Goal: Contribute content

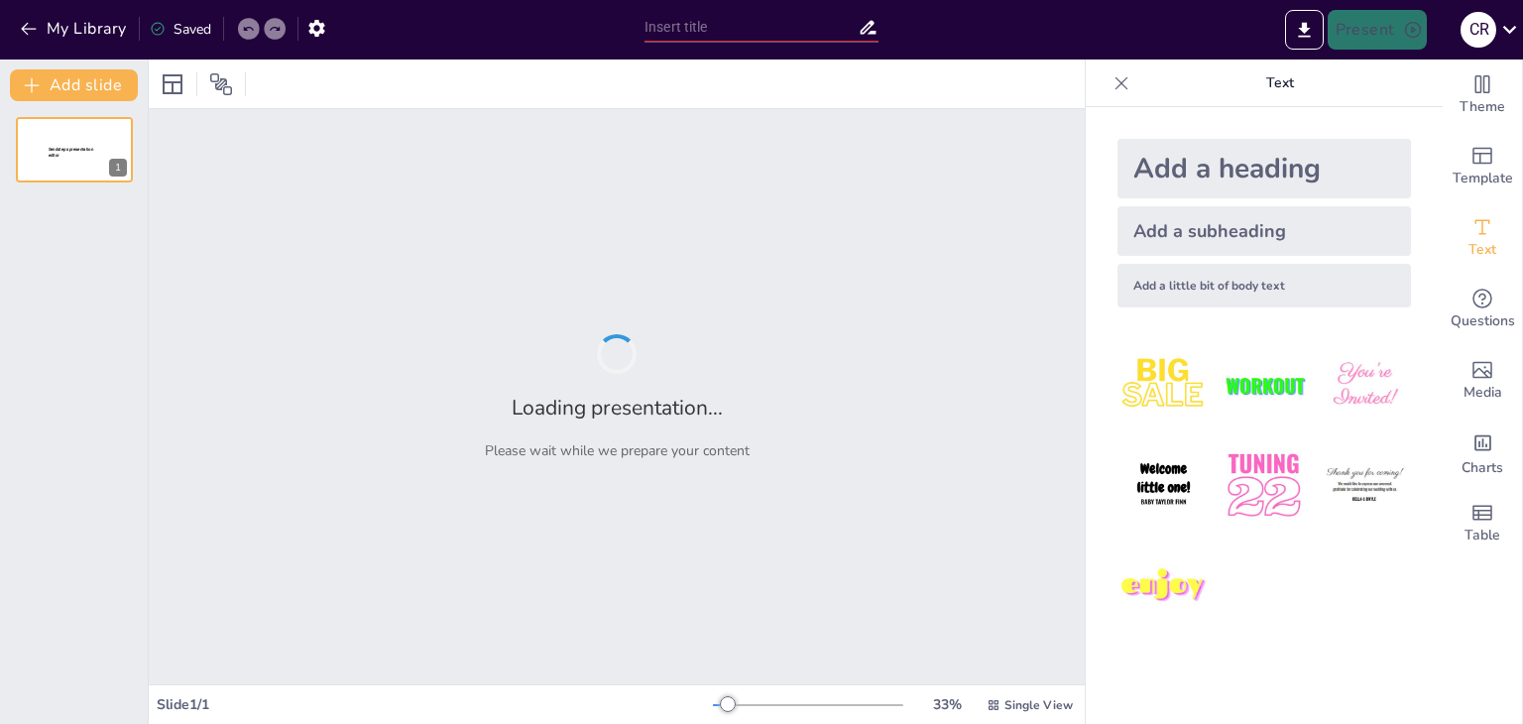
type input "Derechos Humanos: Entre la Legalidad y la Moralidad"
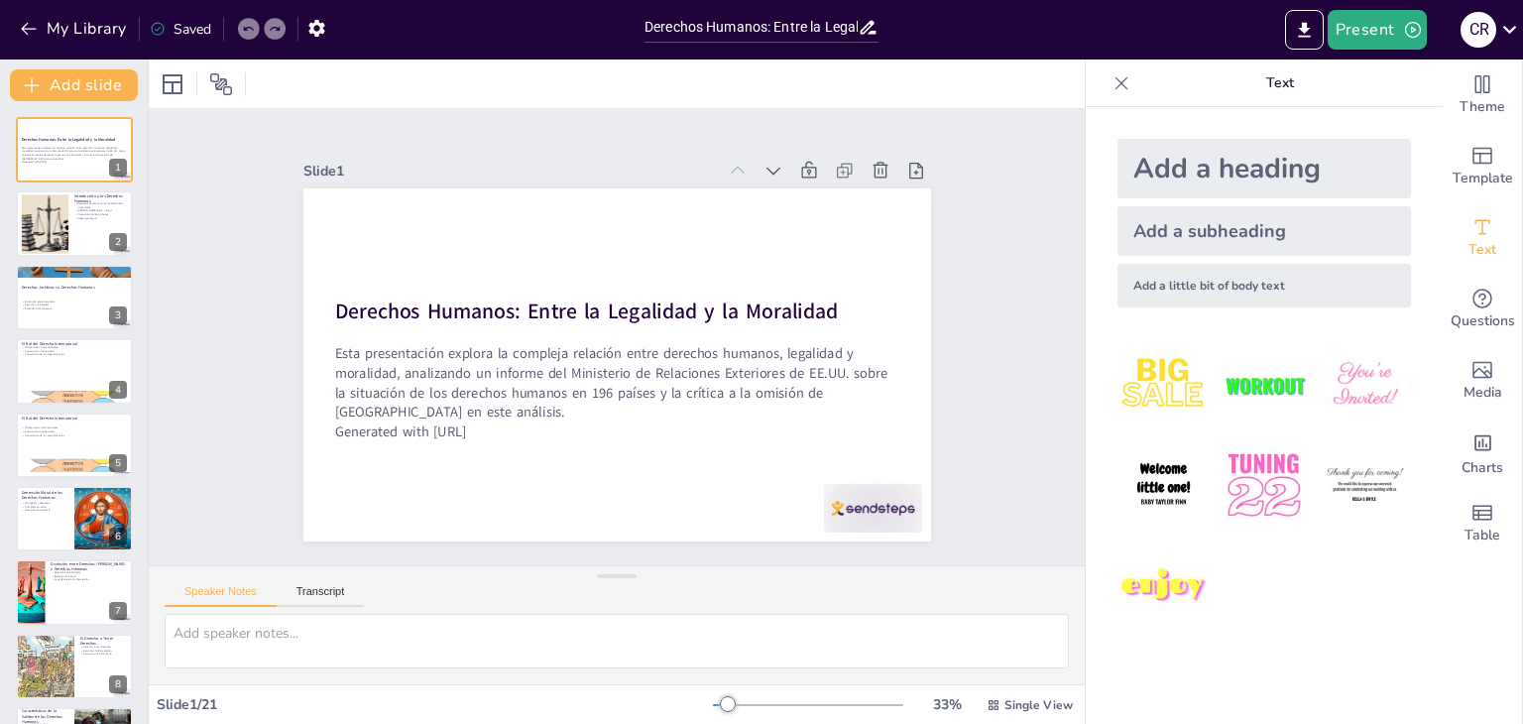
checkbox input "true"
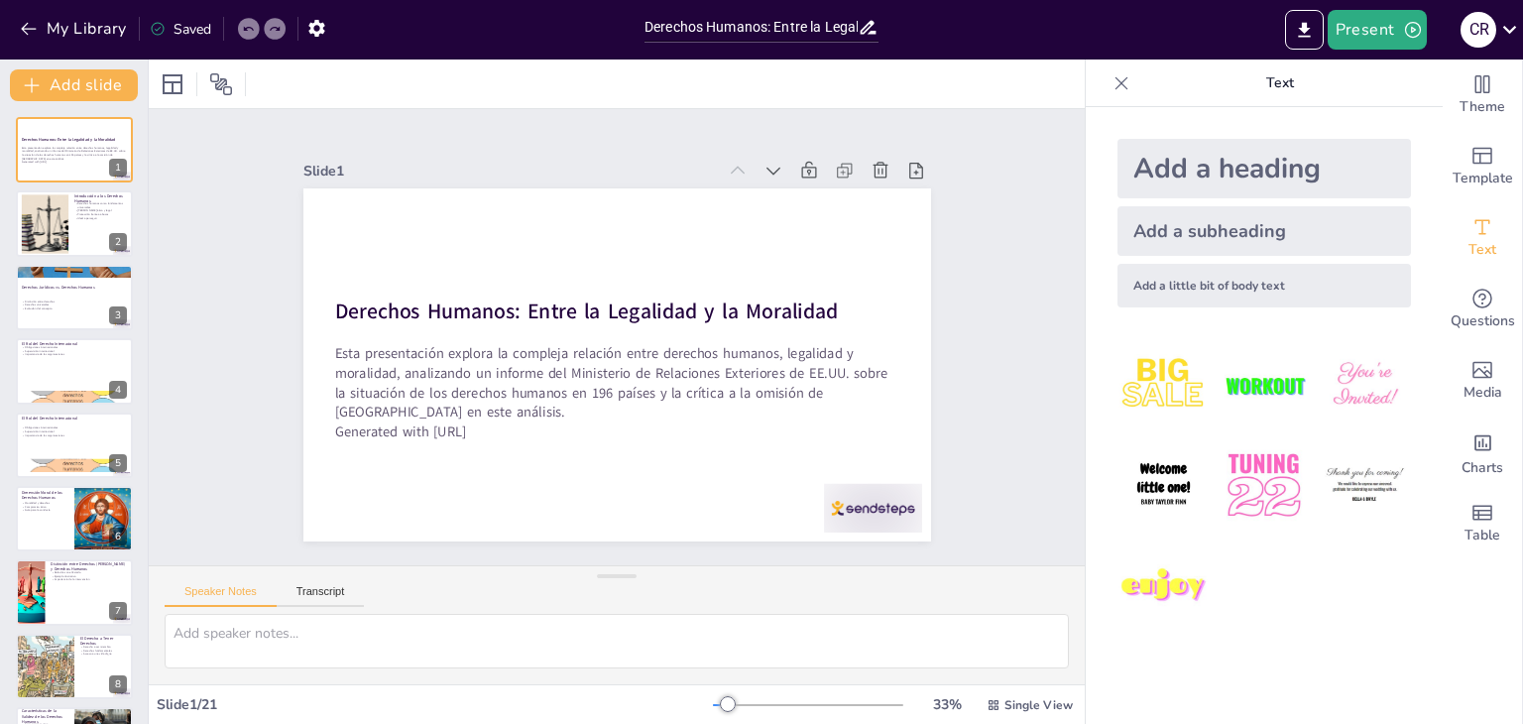
checkbox input "true"
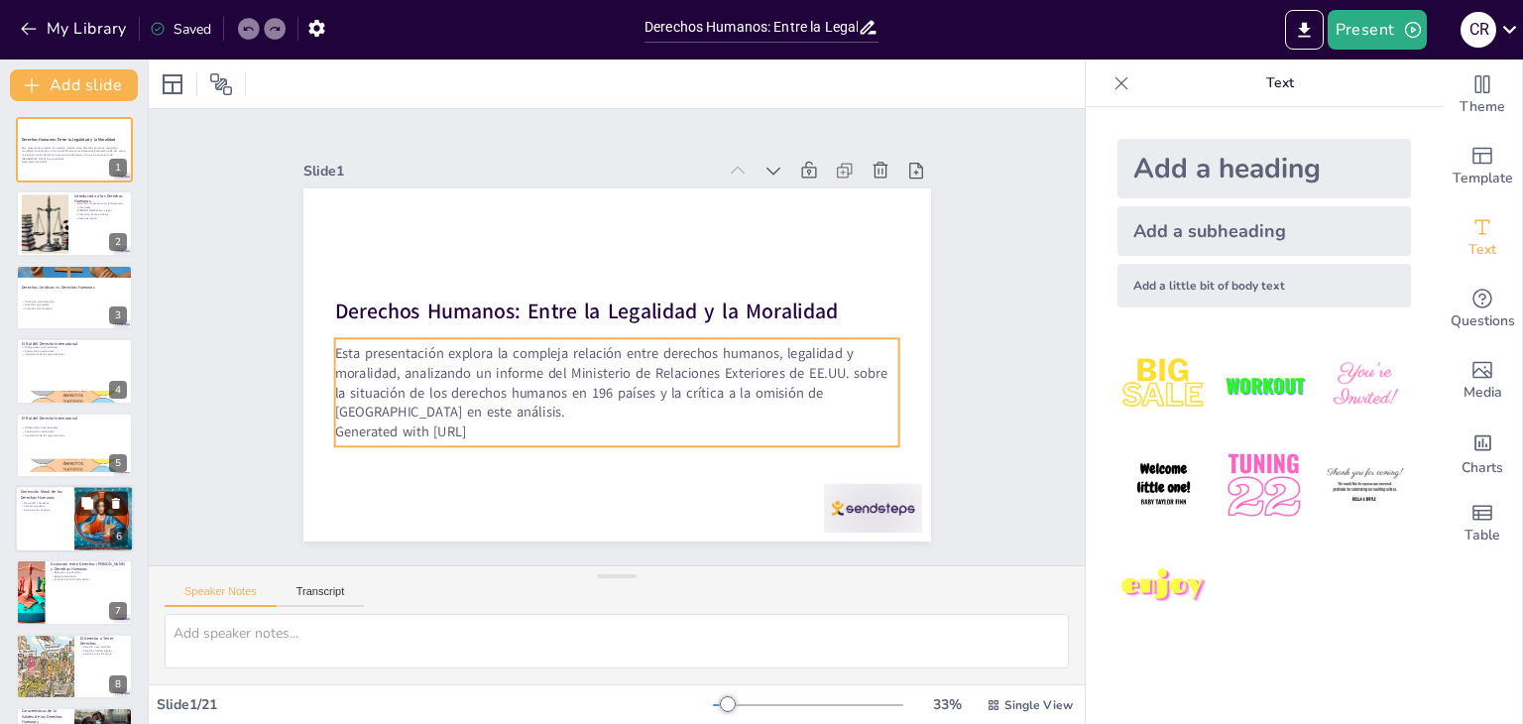
checkbox input "true"
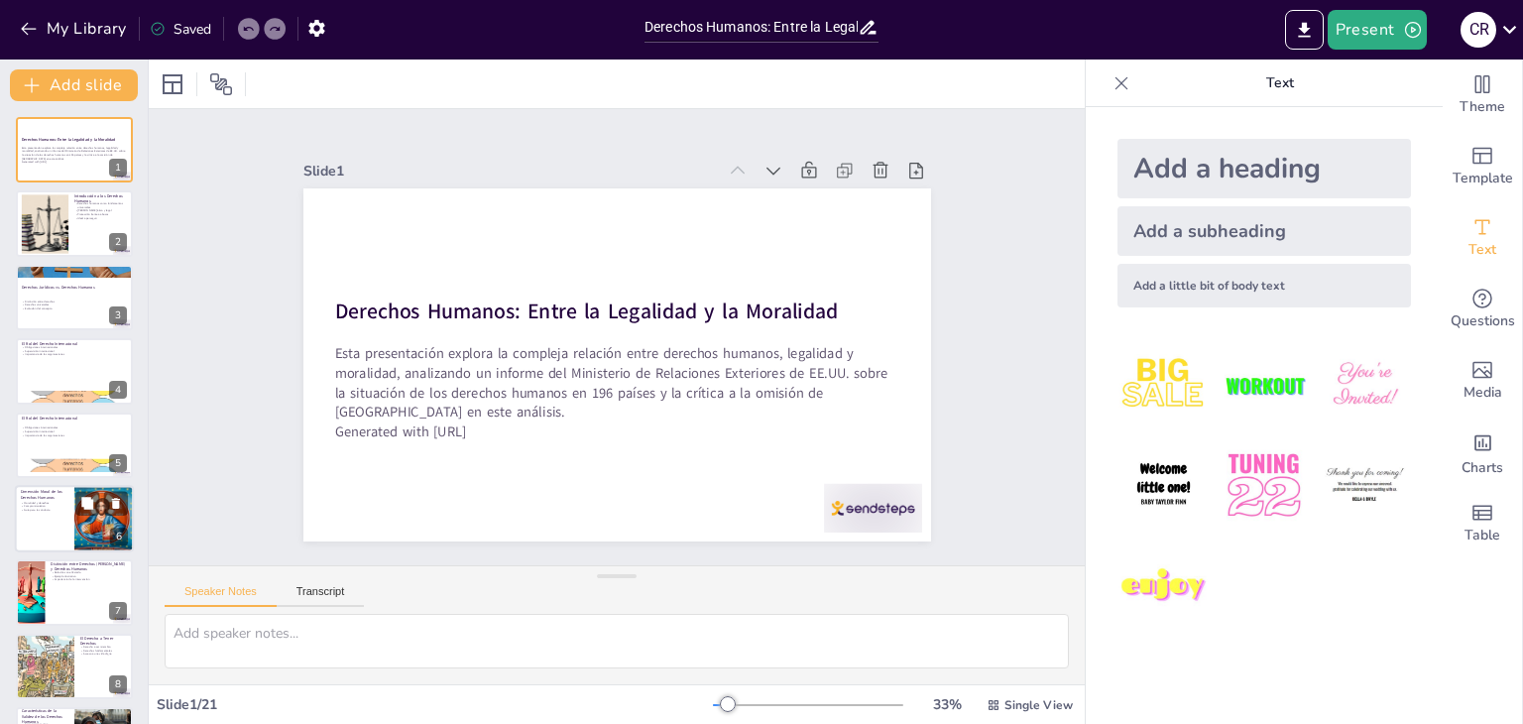
checkbox input "true"
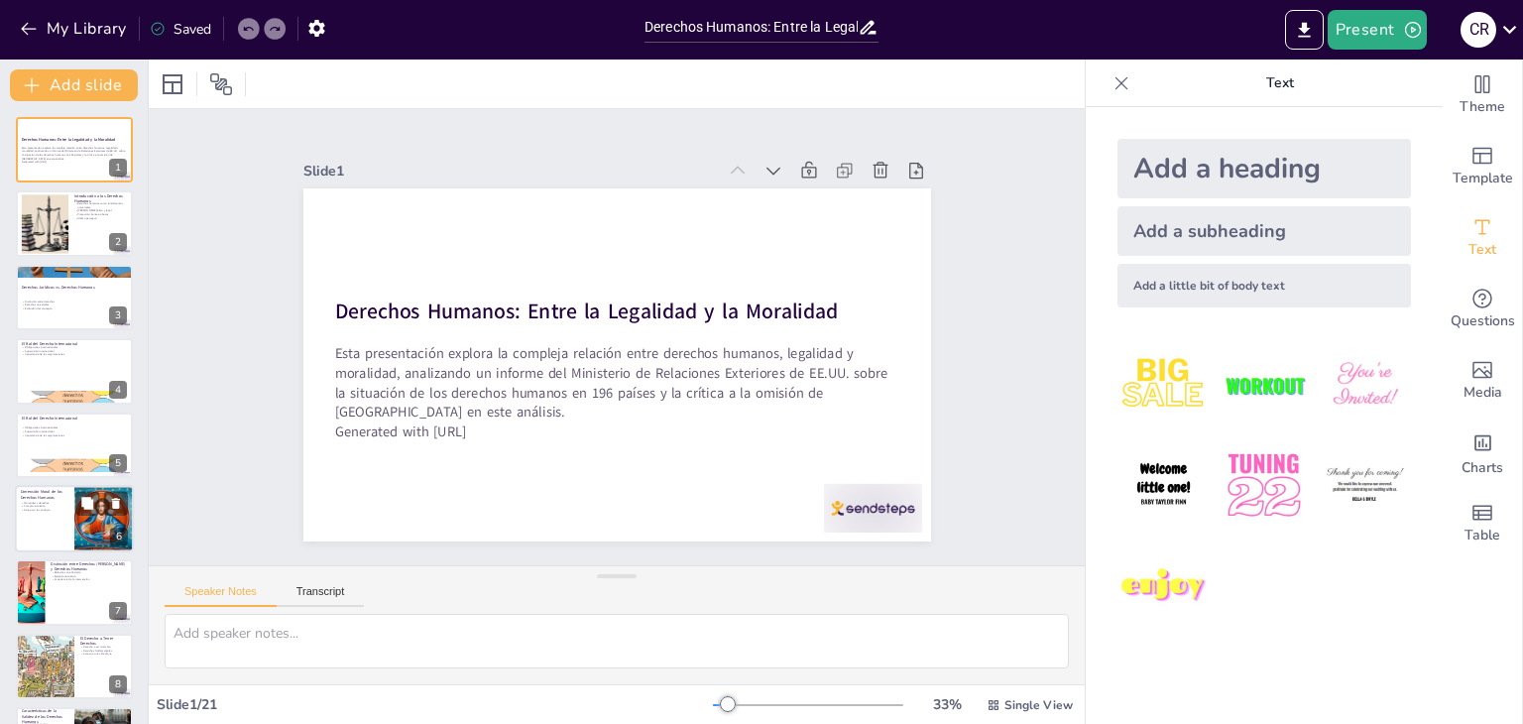
checkbox input "true"
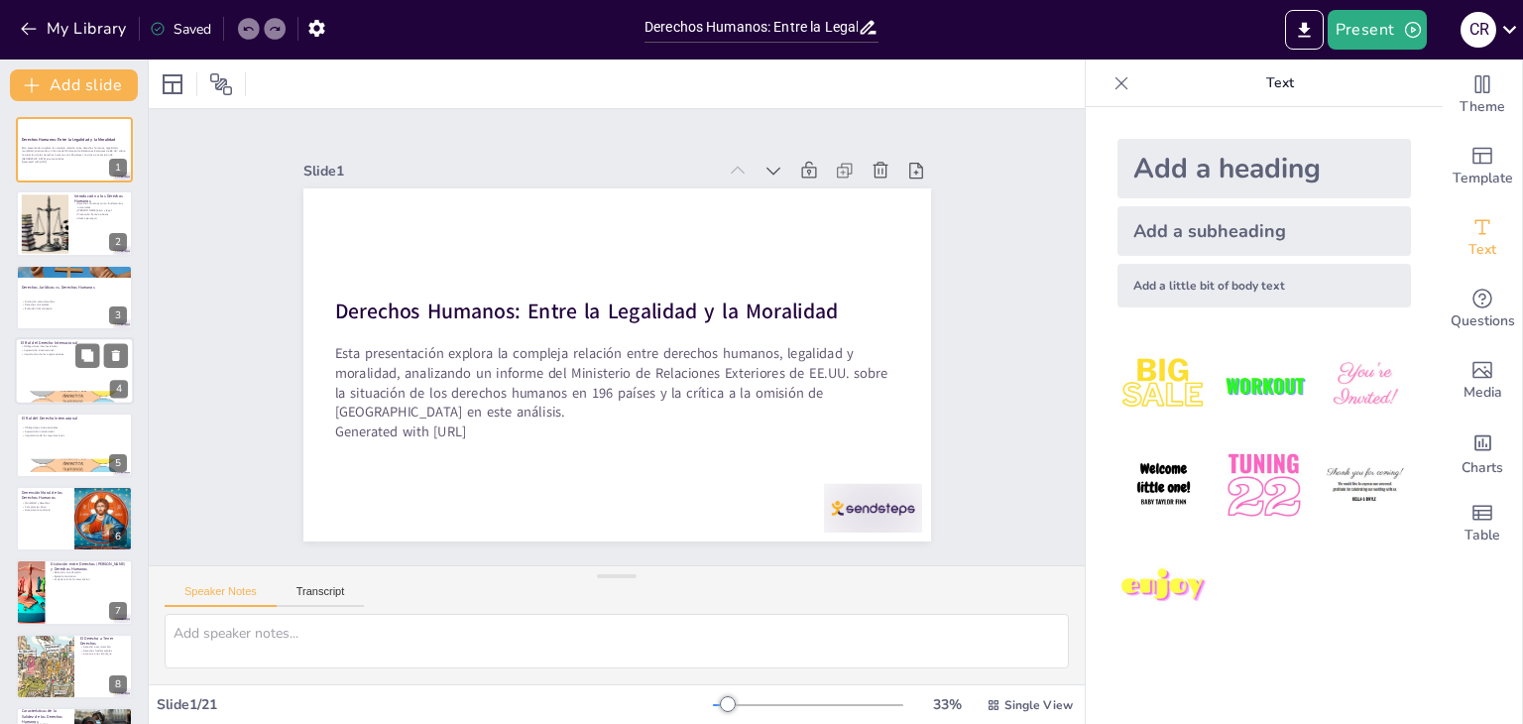
checkbox input "true"
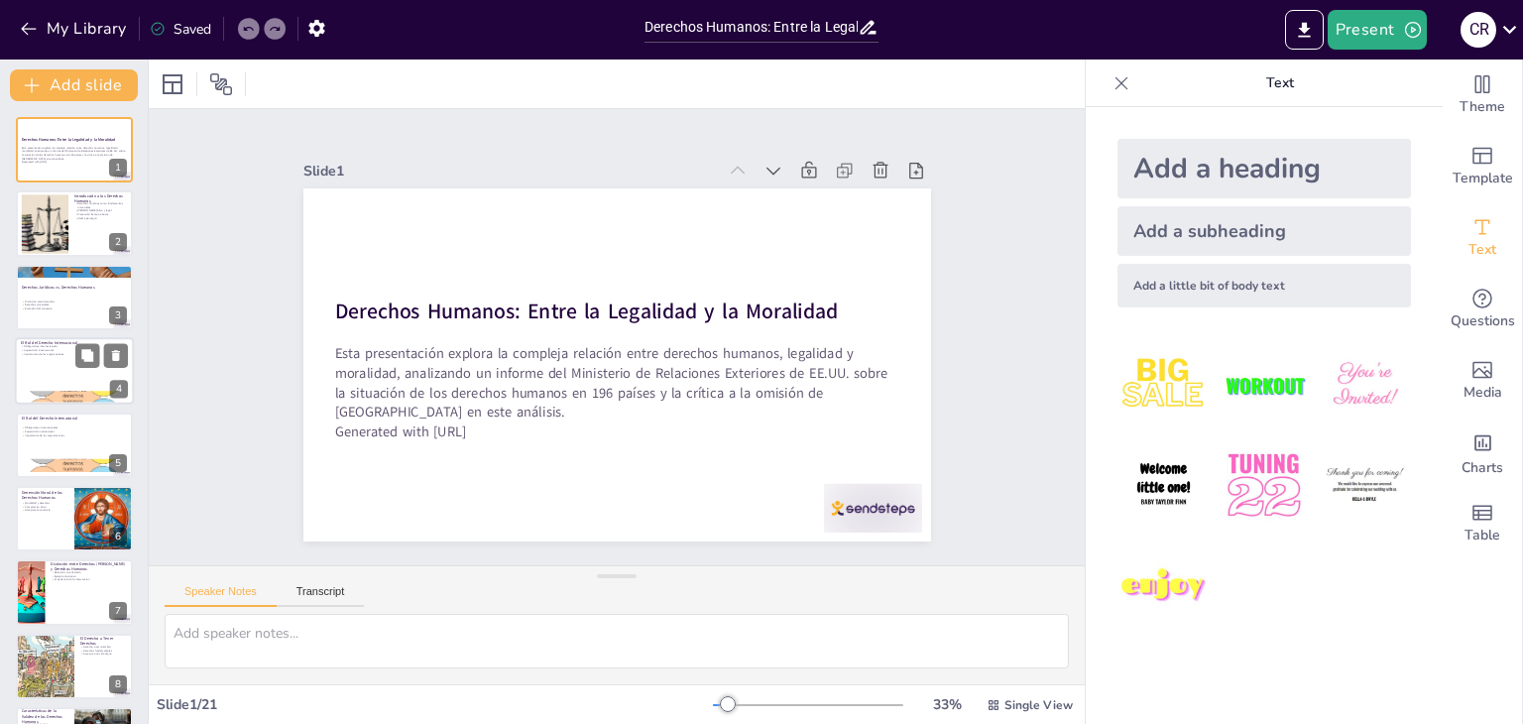
checkbox input "true"
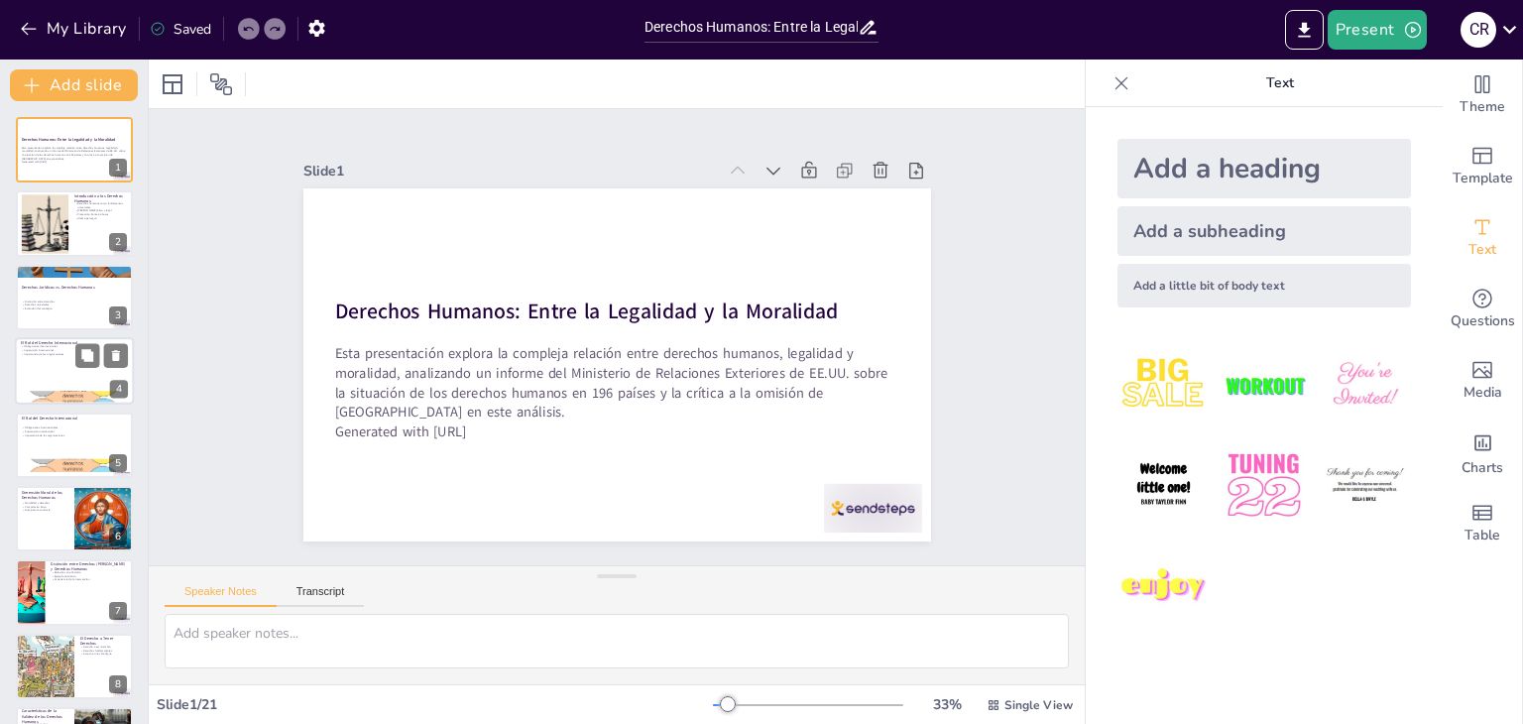
checkbox input "true"
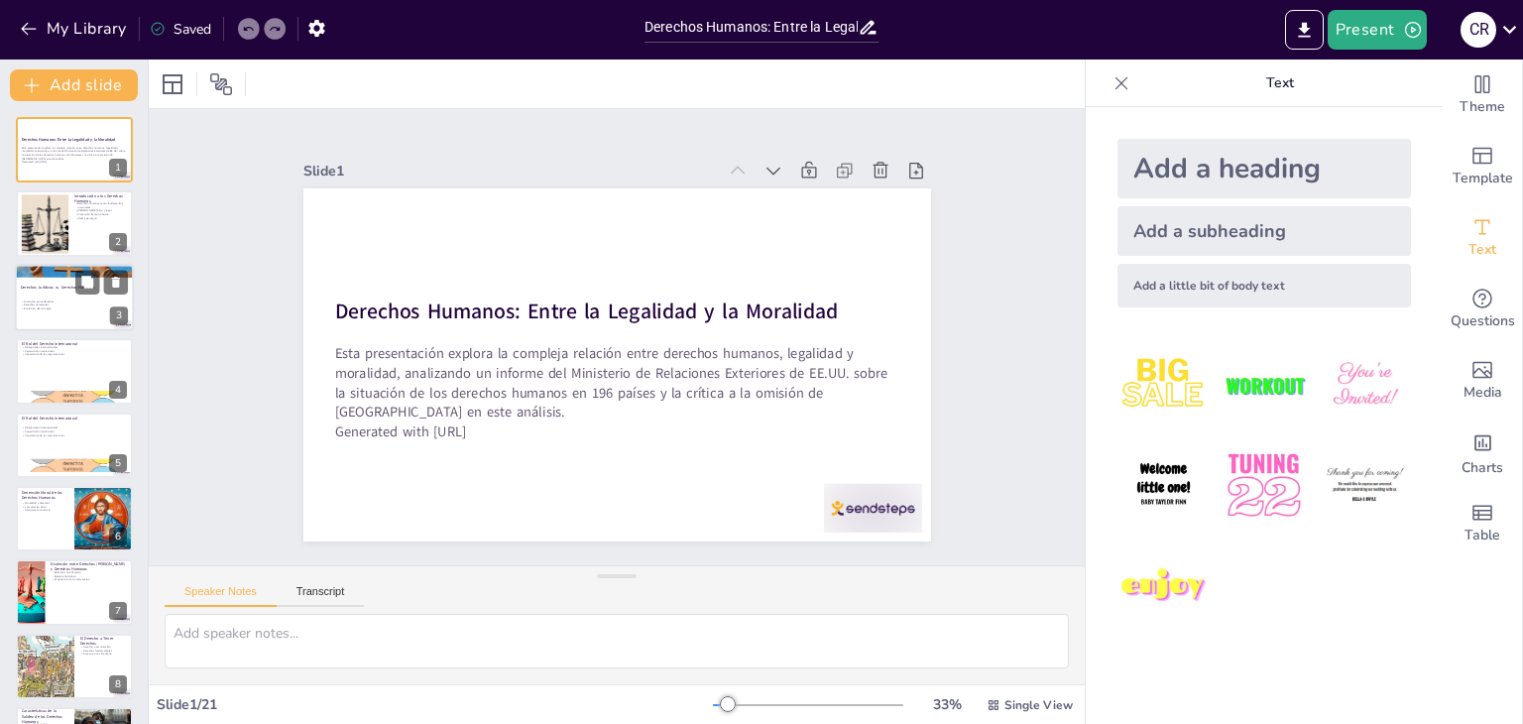
checkbox input "true"
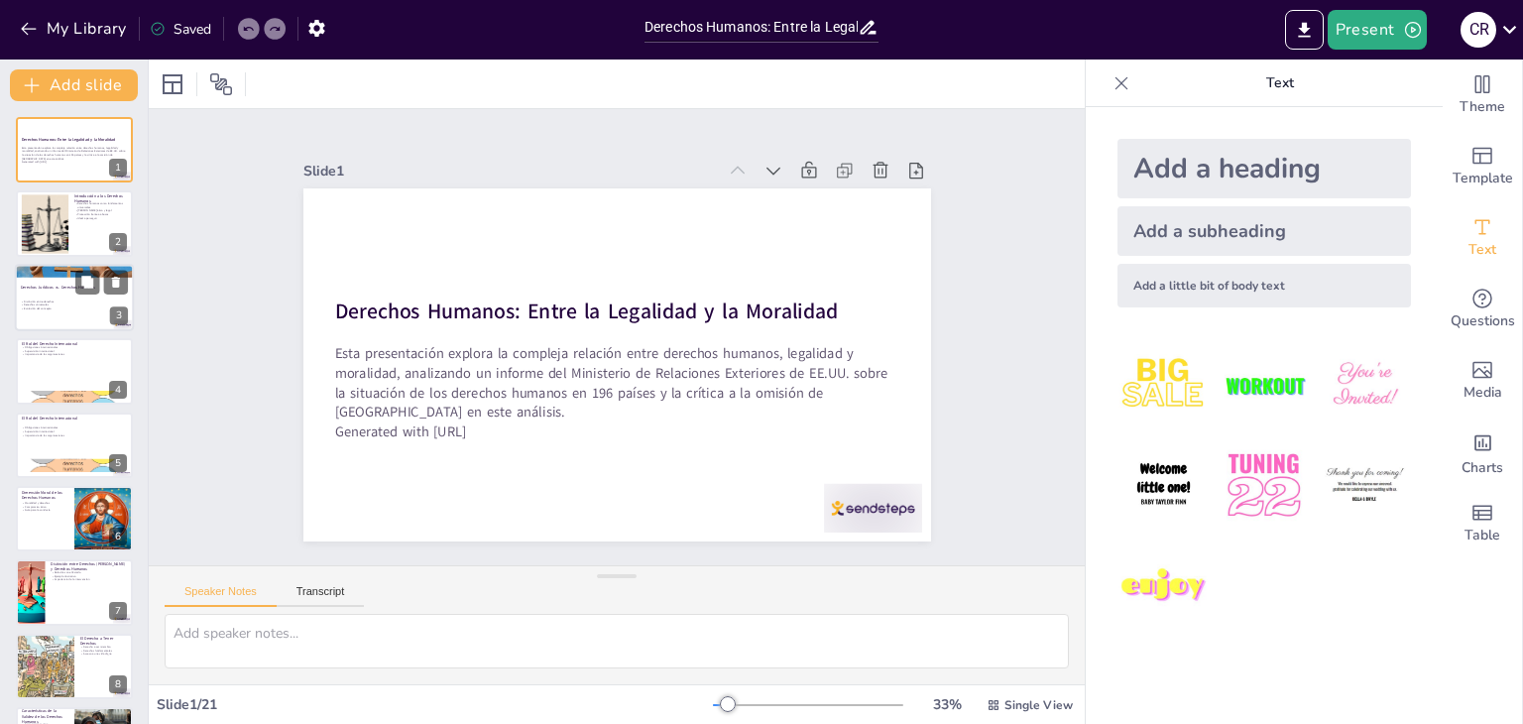
checkbox input "true"
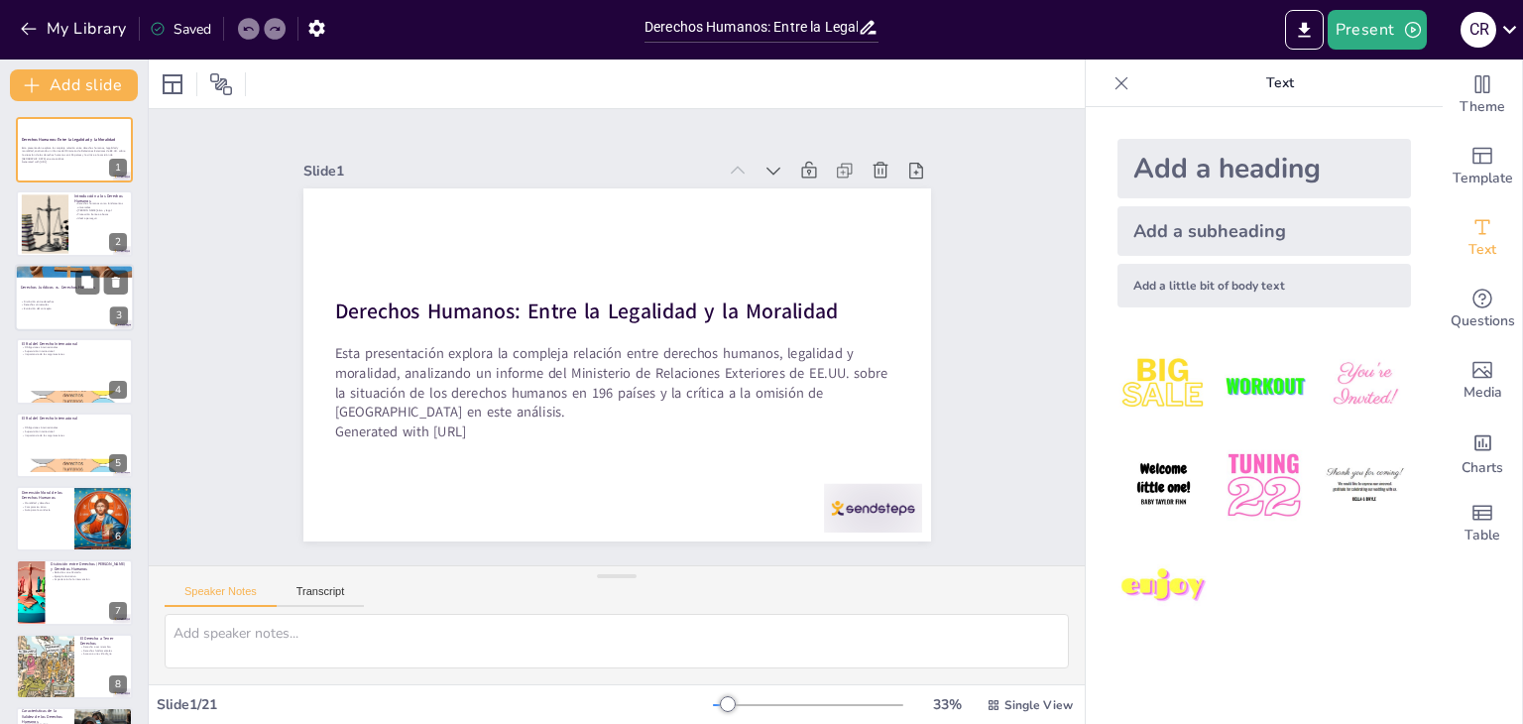
checkbox input "true"
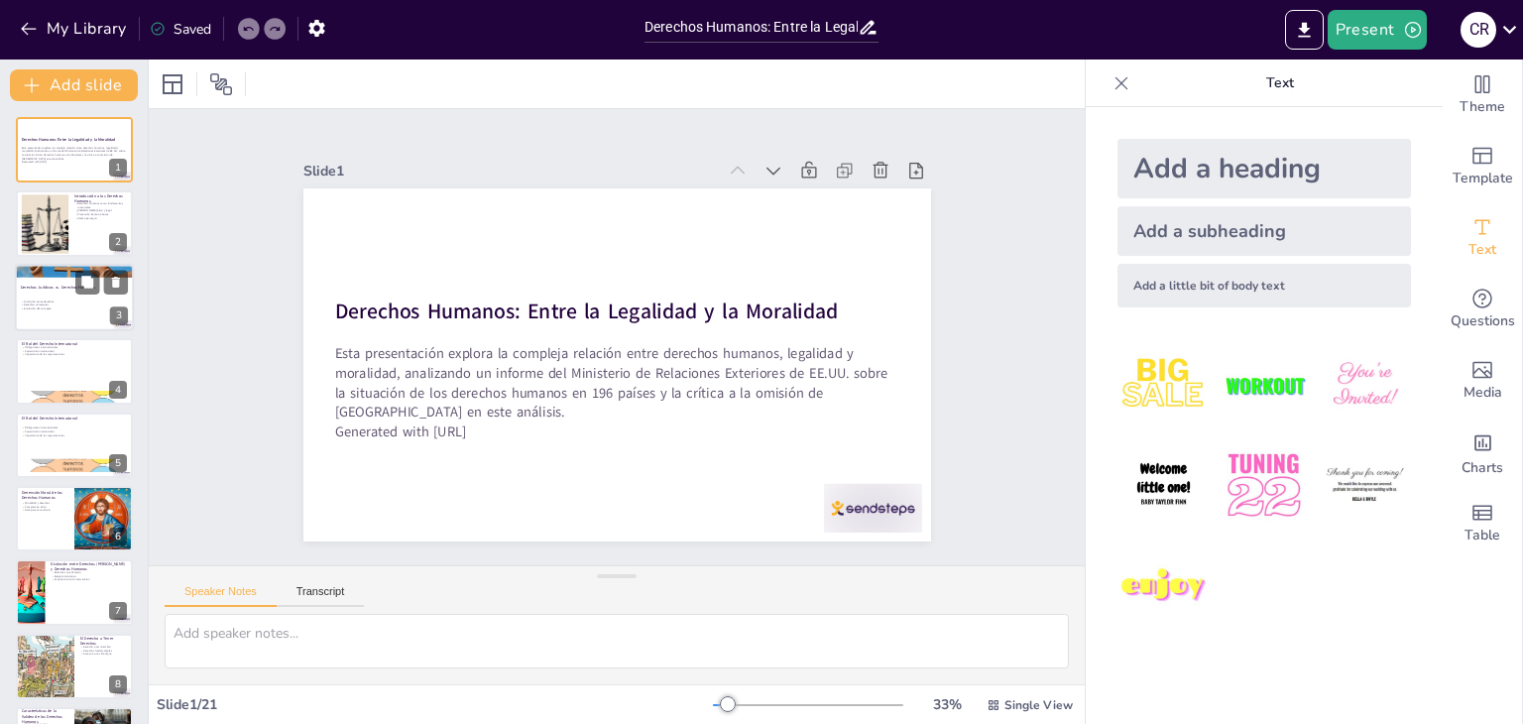
checkbox input "true"
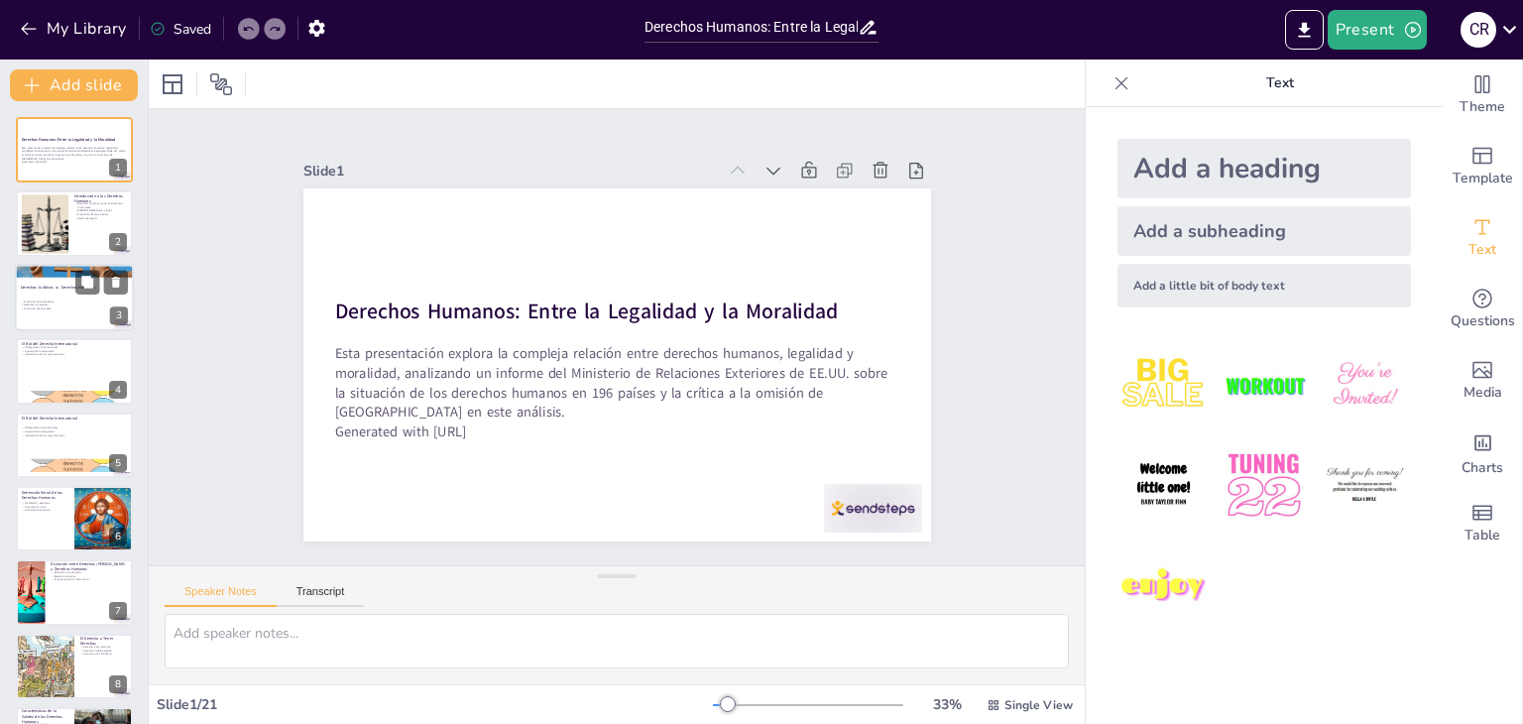
checkbox input "true"
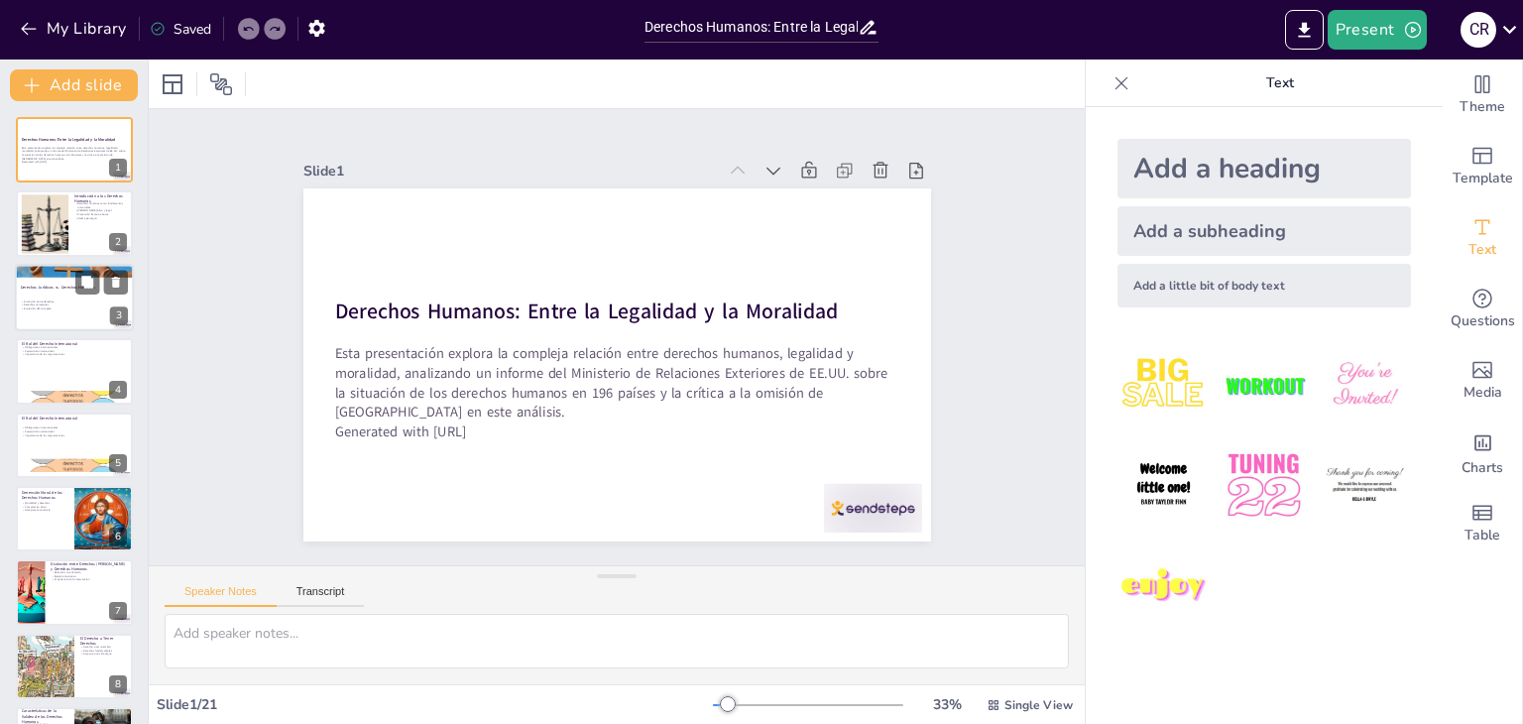
checkbox input "true"
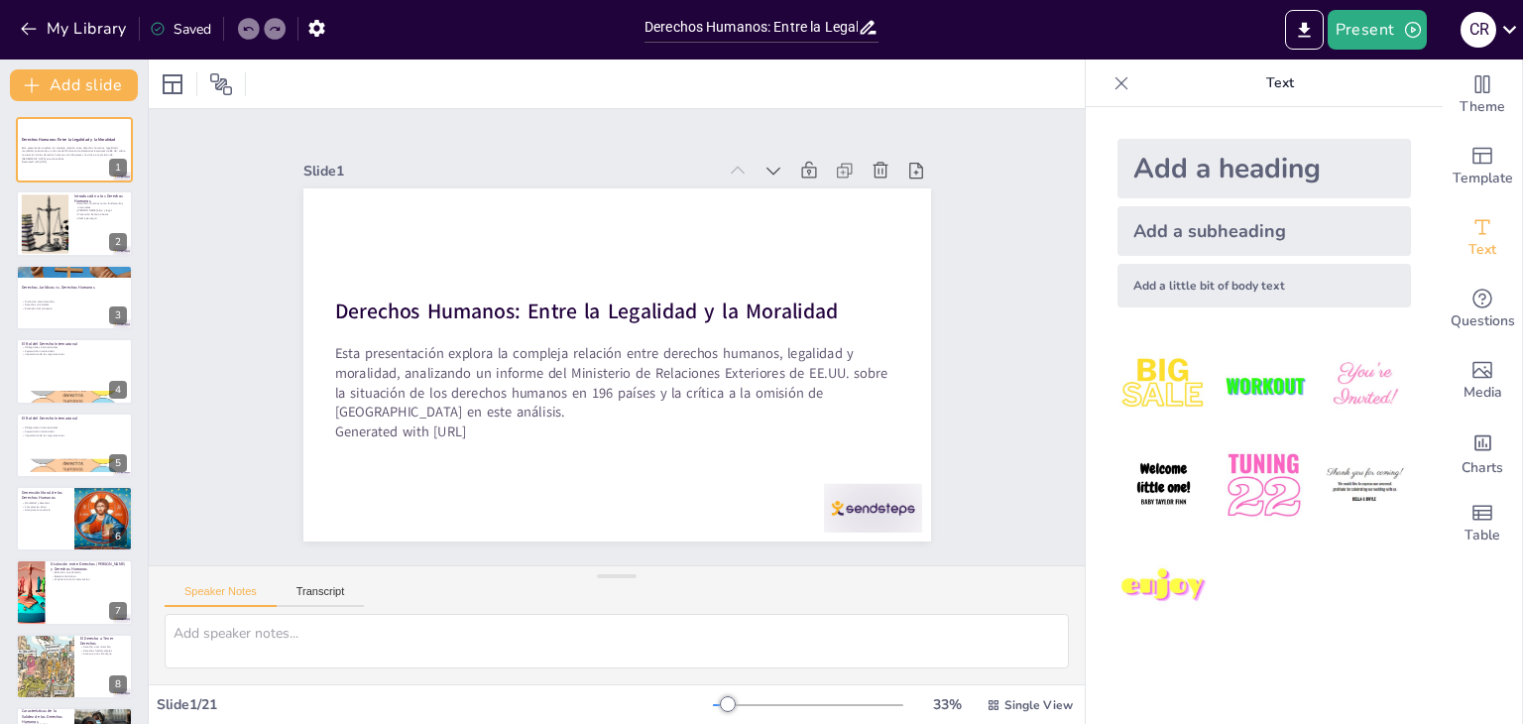
checkbox input "true"
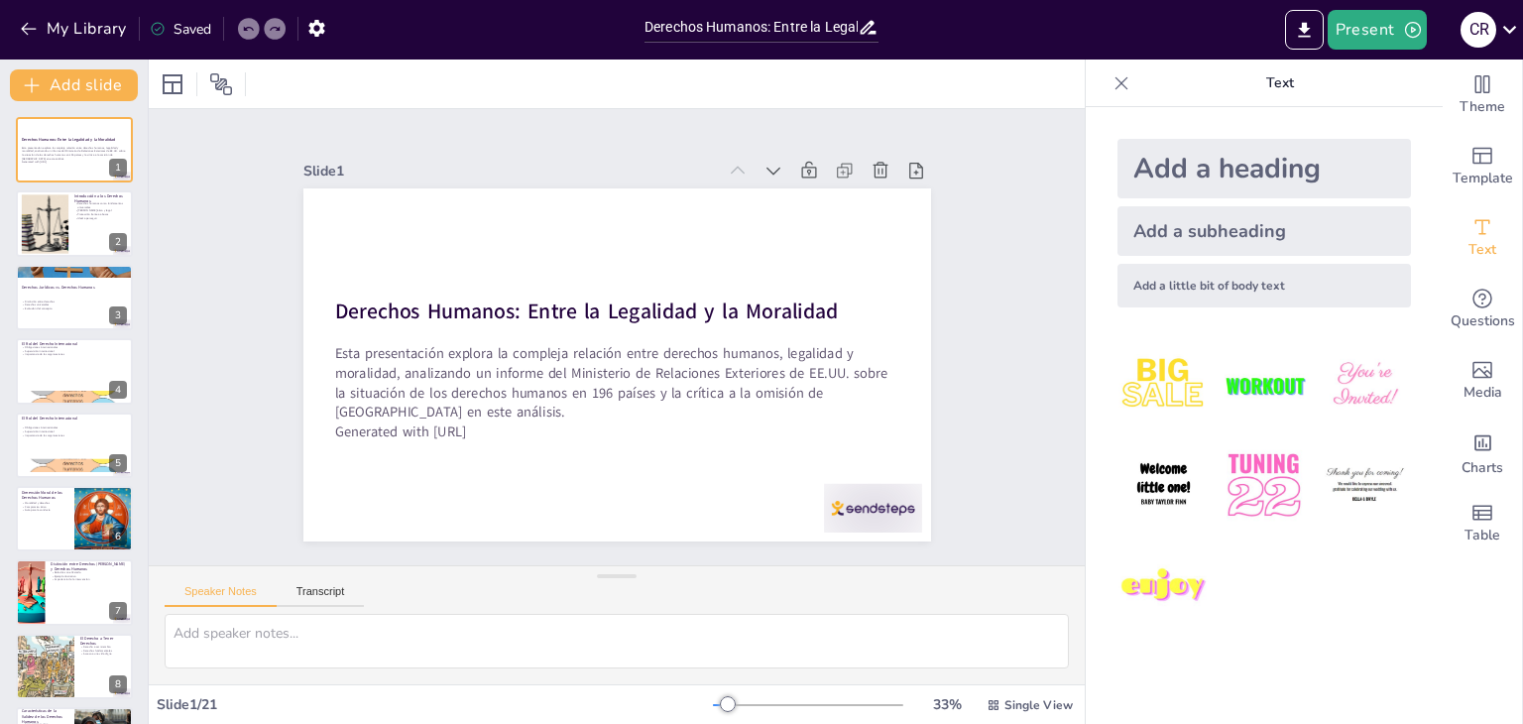
checkbox input "true"
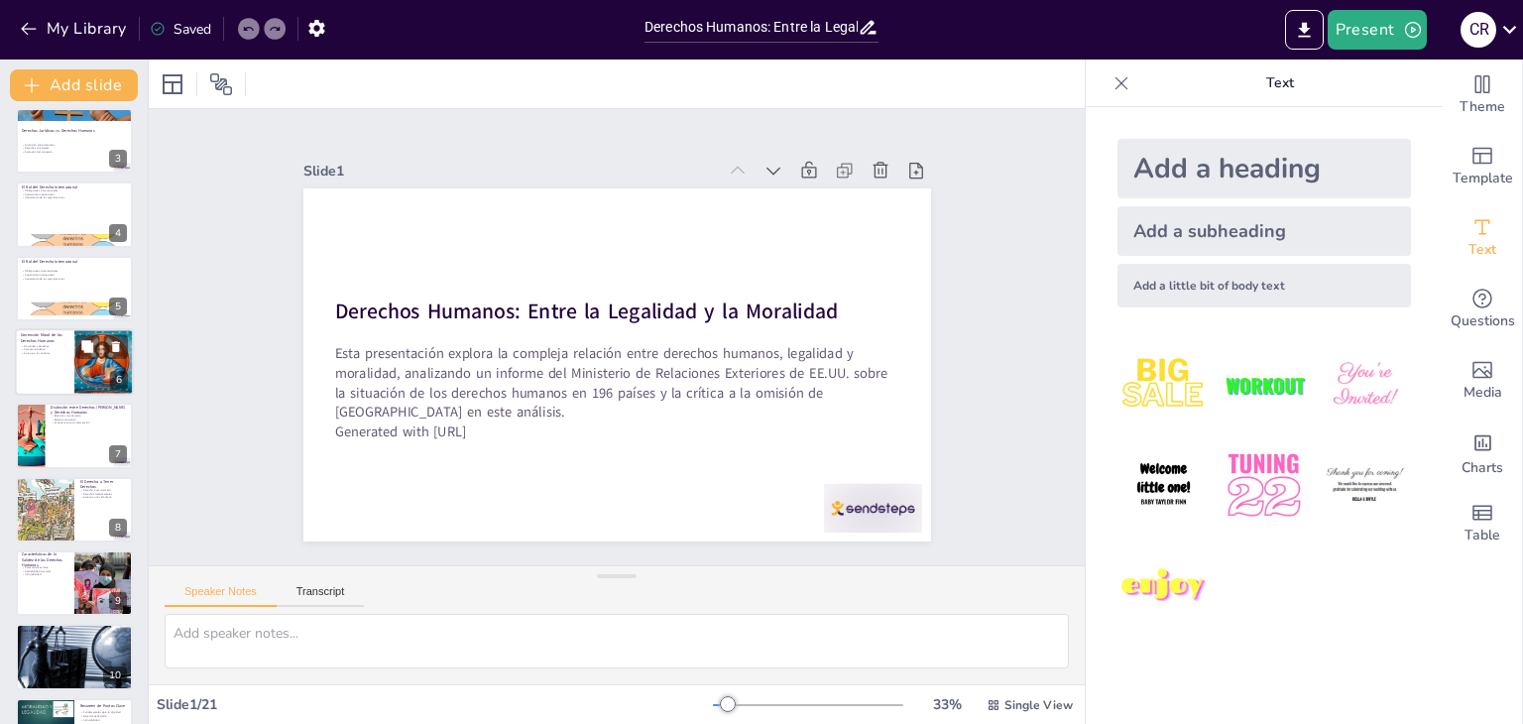
checkbox input "true"
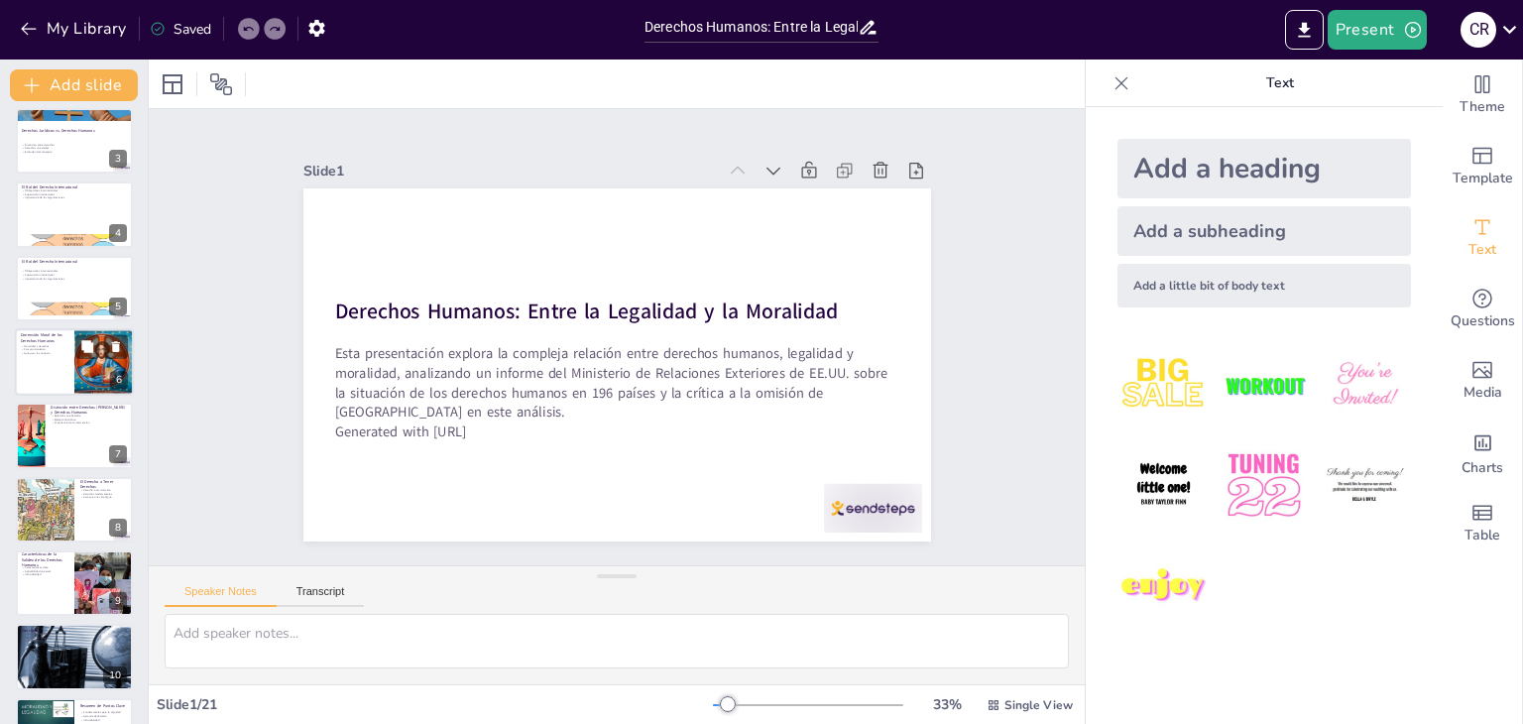
checkbox input "true"
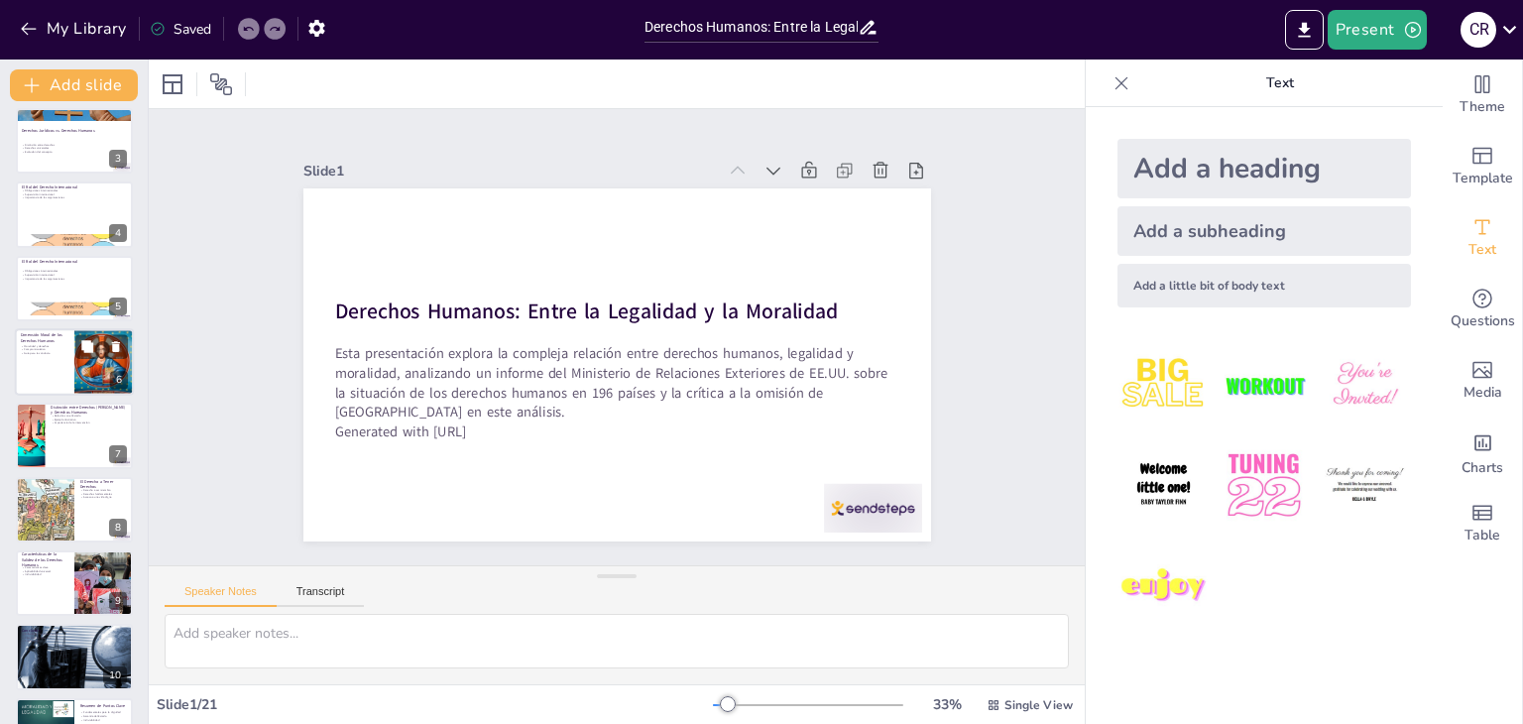
click at [28, 370] on div at bounding box center [74, 361] width 119 height 67
checkbox input "true"
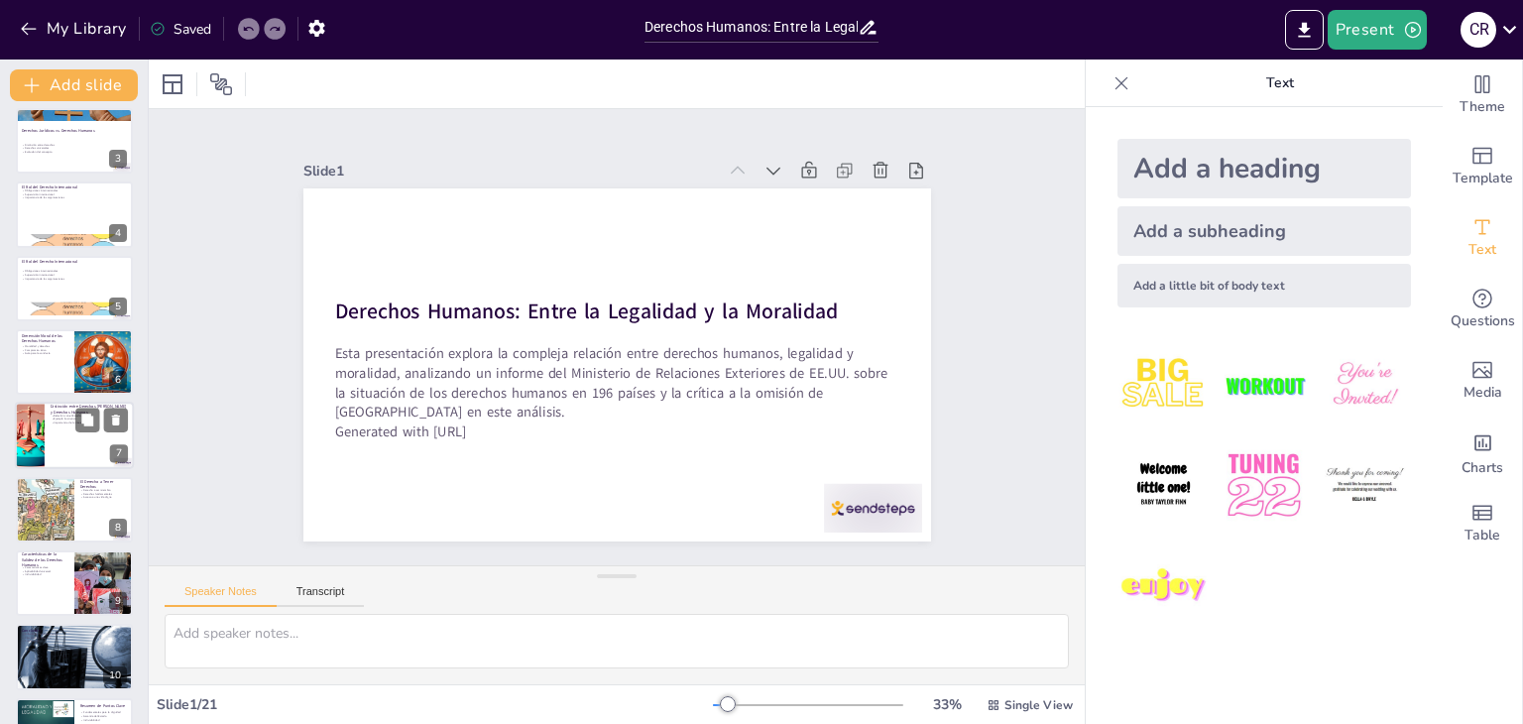
checkbox input "true"
type textarea "La moralidad juega un papel crucial en la fundamentación de los derechos humano…"
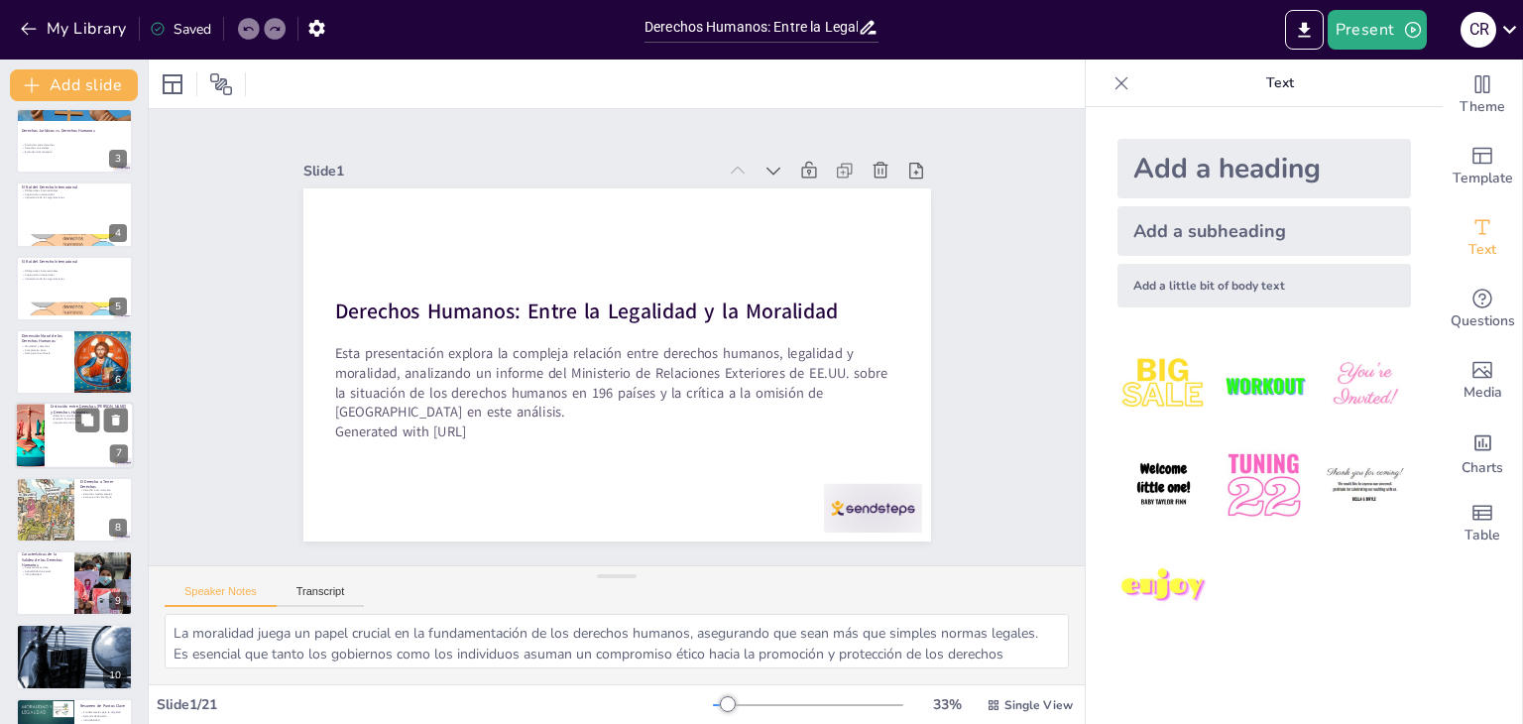
checkbox input "true"
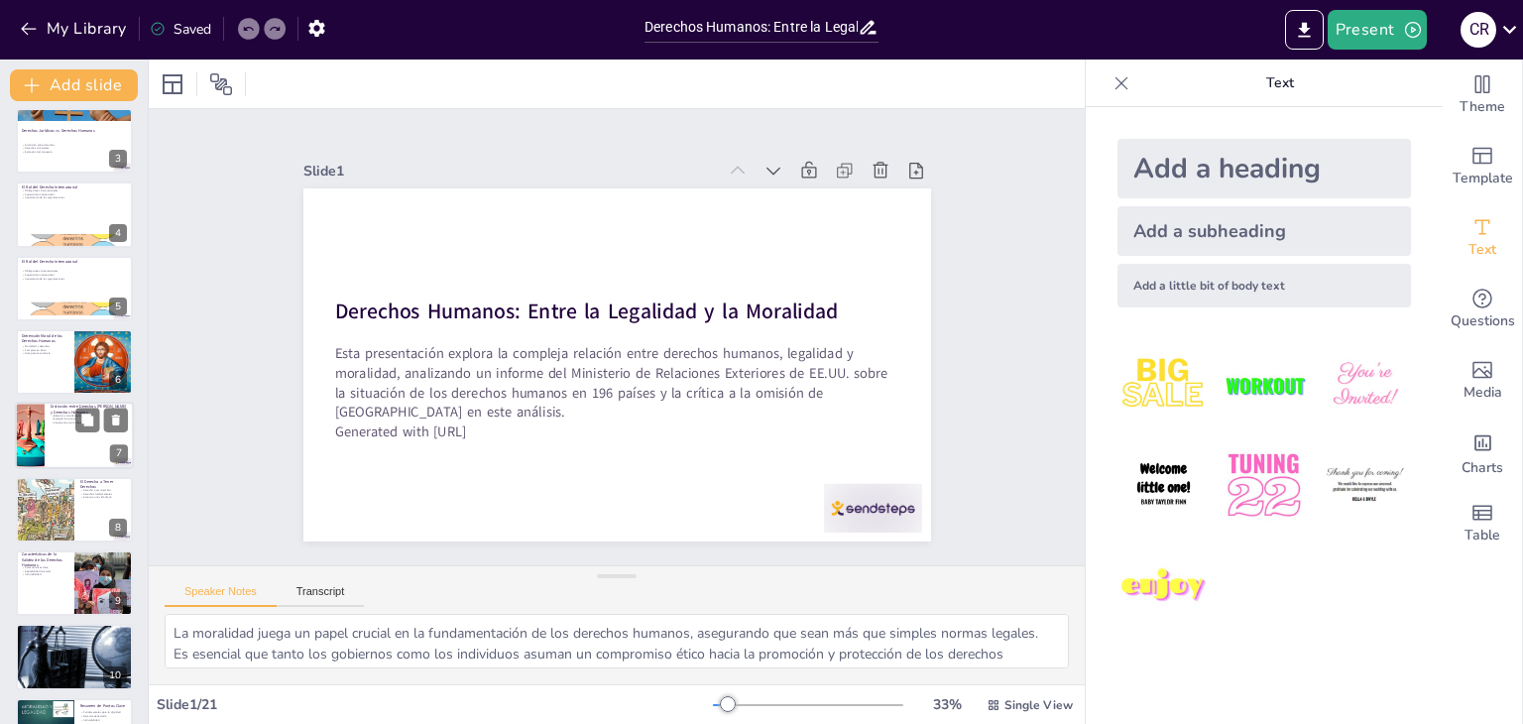
scroll to position [106, 0]
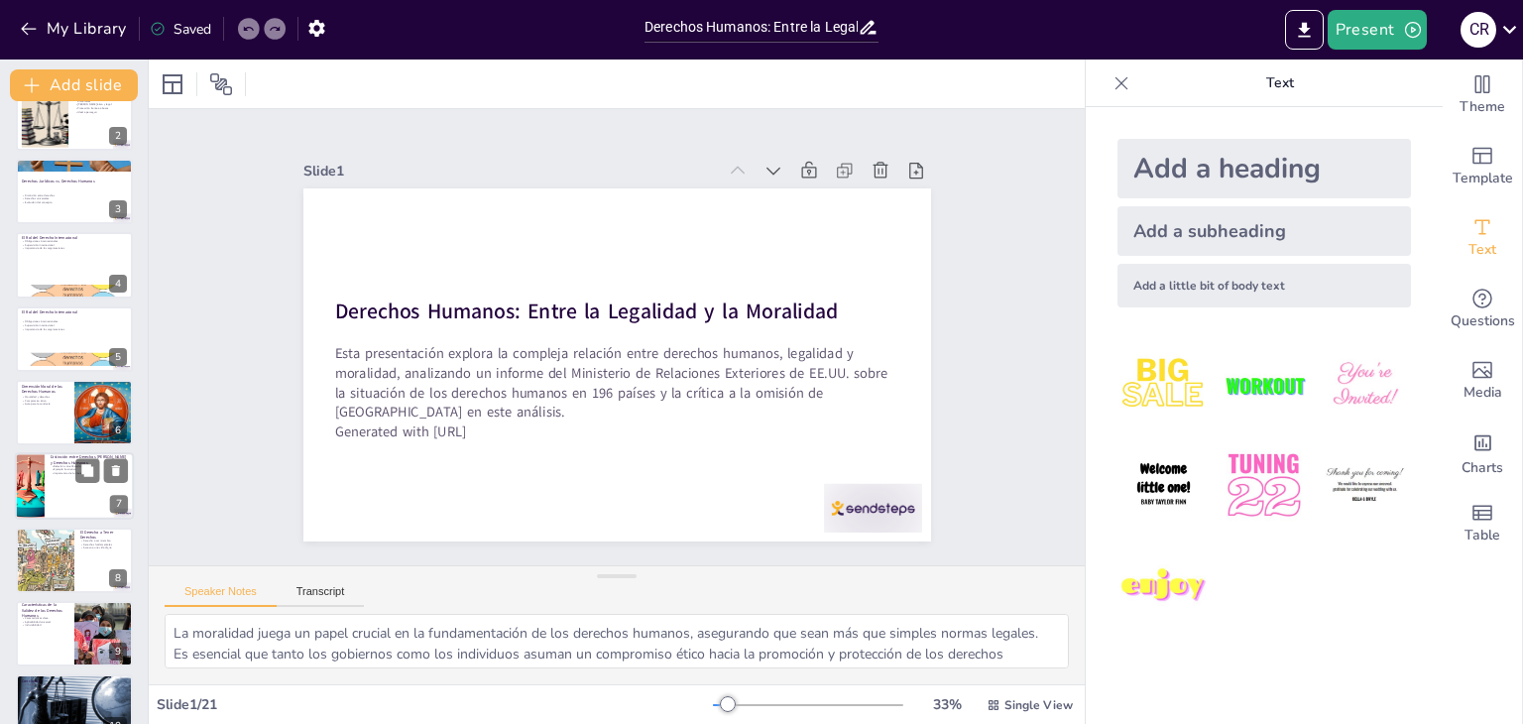
checkbox input "true"
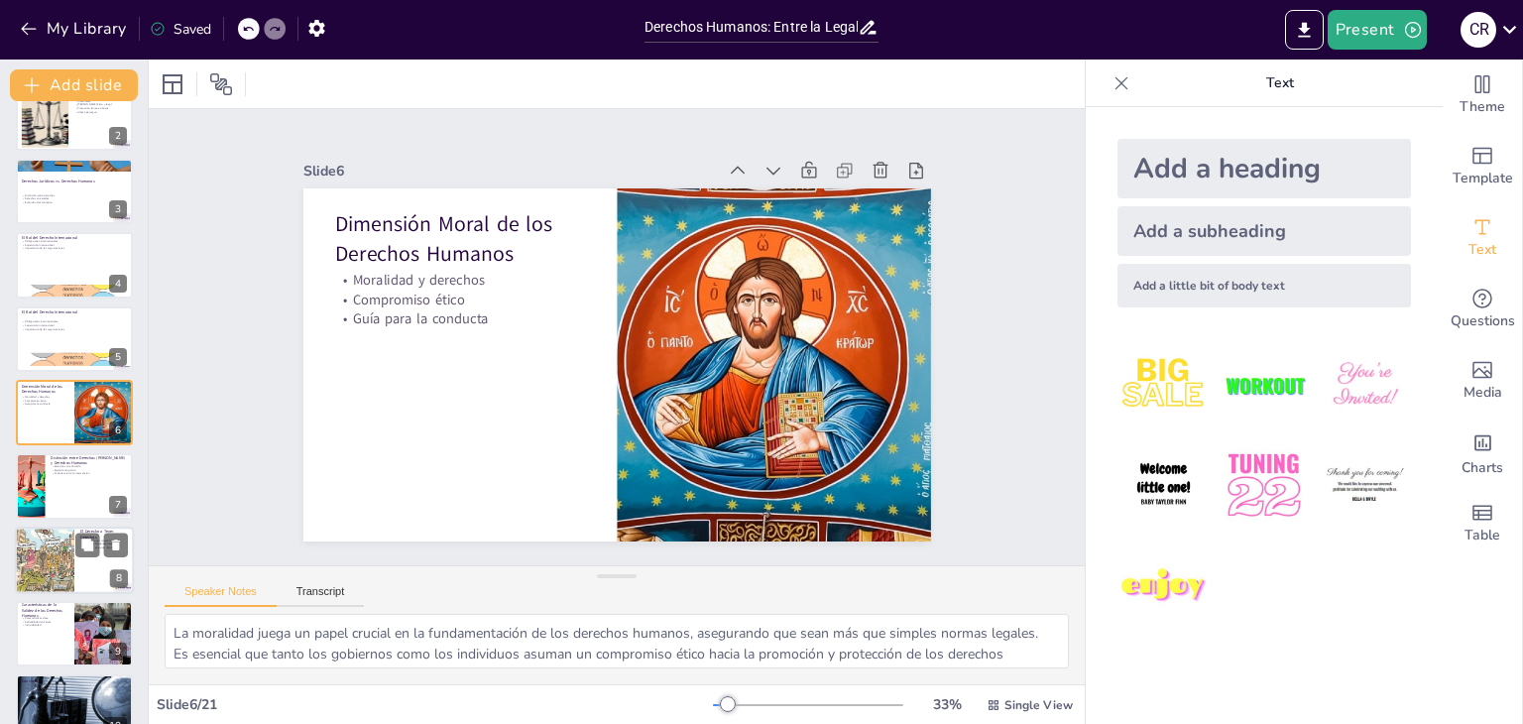
checkbox input "true"
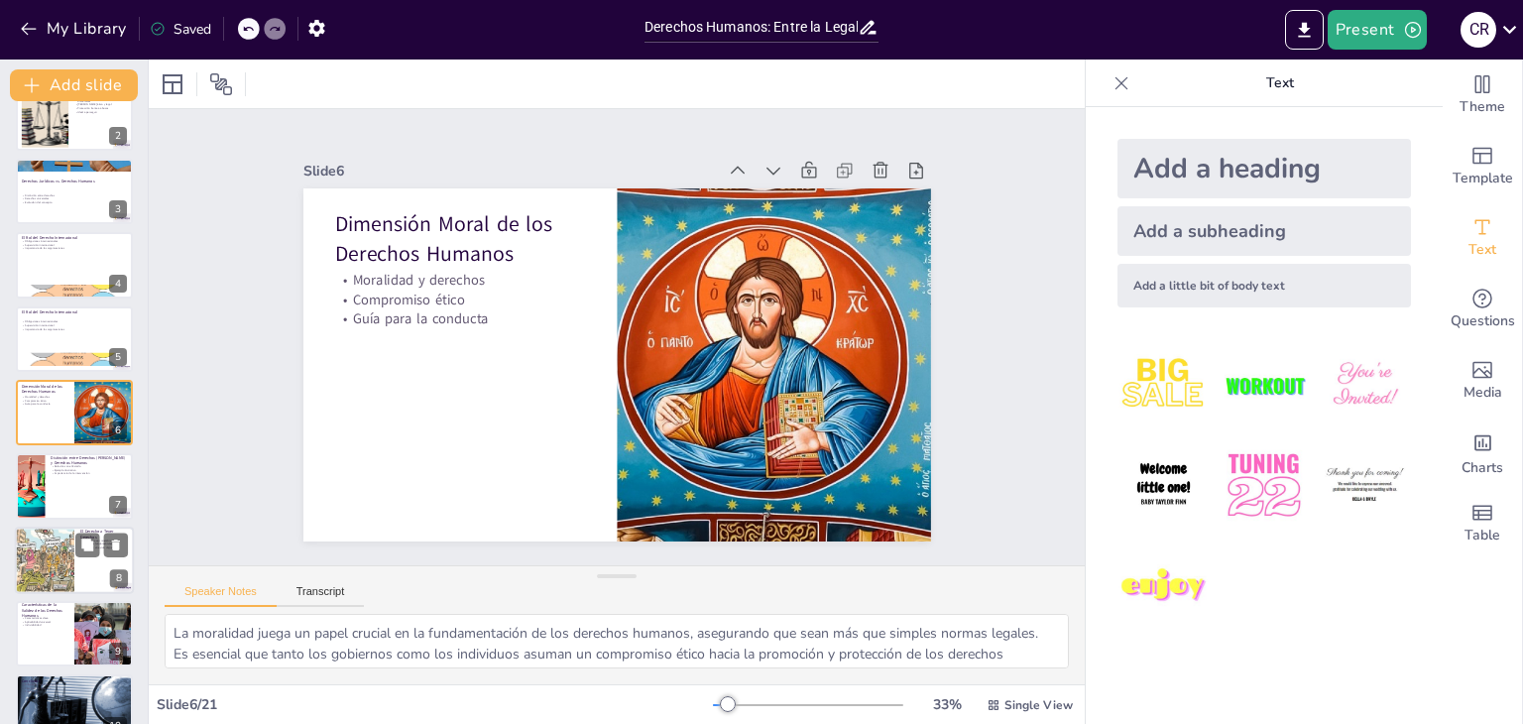
checkbox input "true"
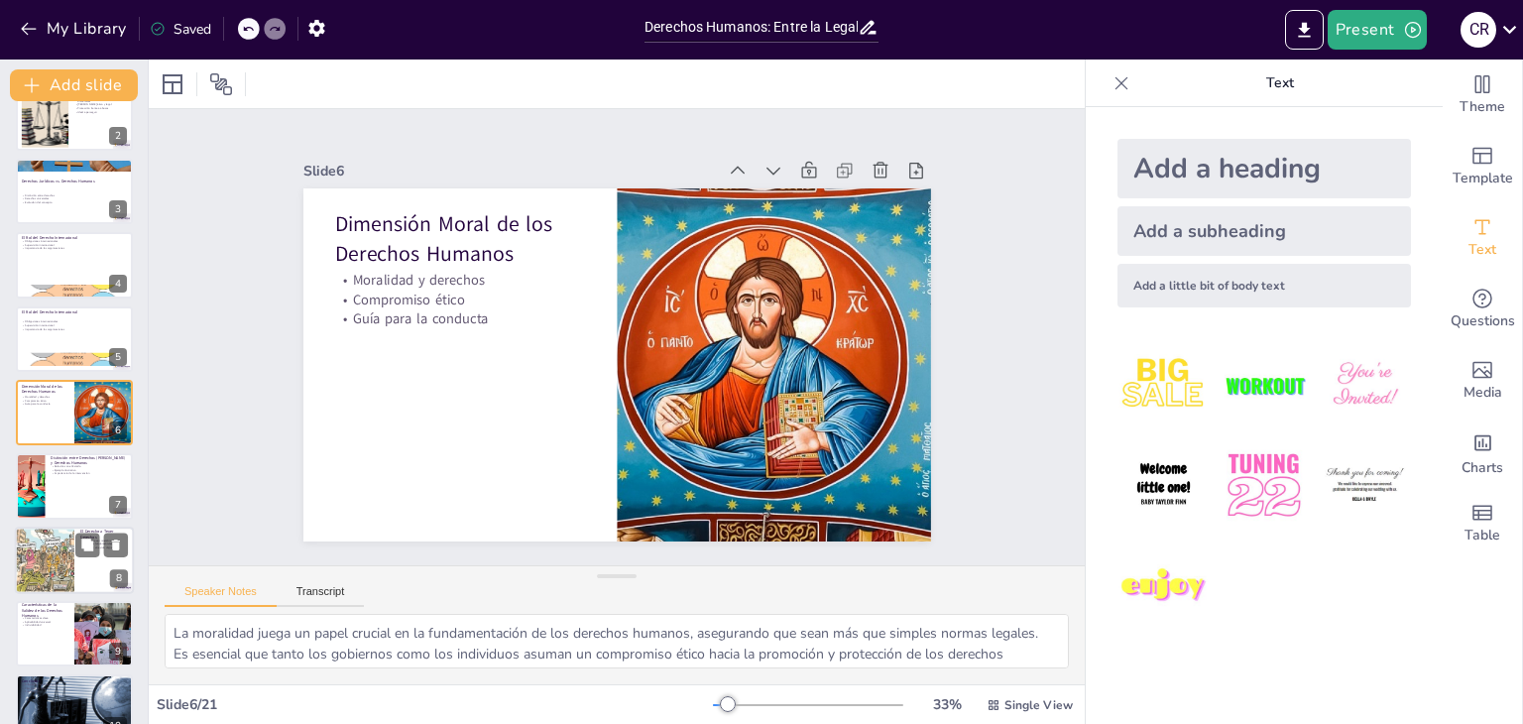
click at [62, 592] on div "El Derecho a Tener Derechos Derecho a ser miembro Derechos fundamentales Acceso…" at bounding box center [74, 559] width 119 height 67
checkbox input "true"
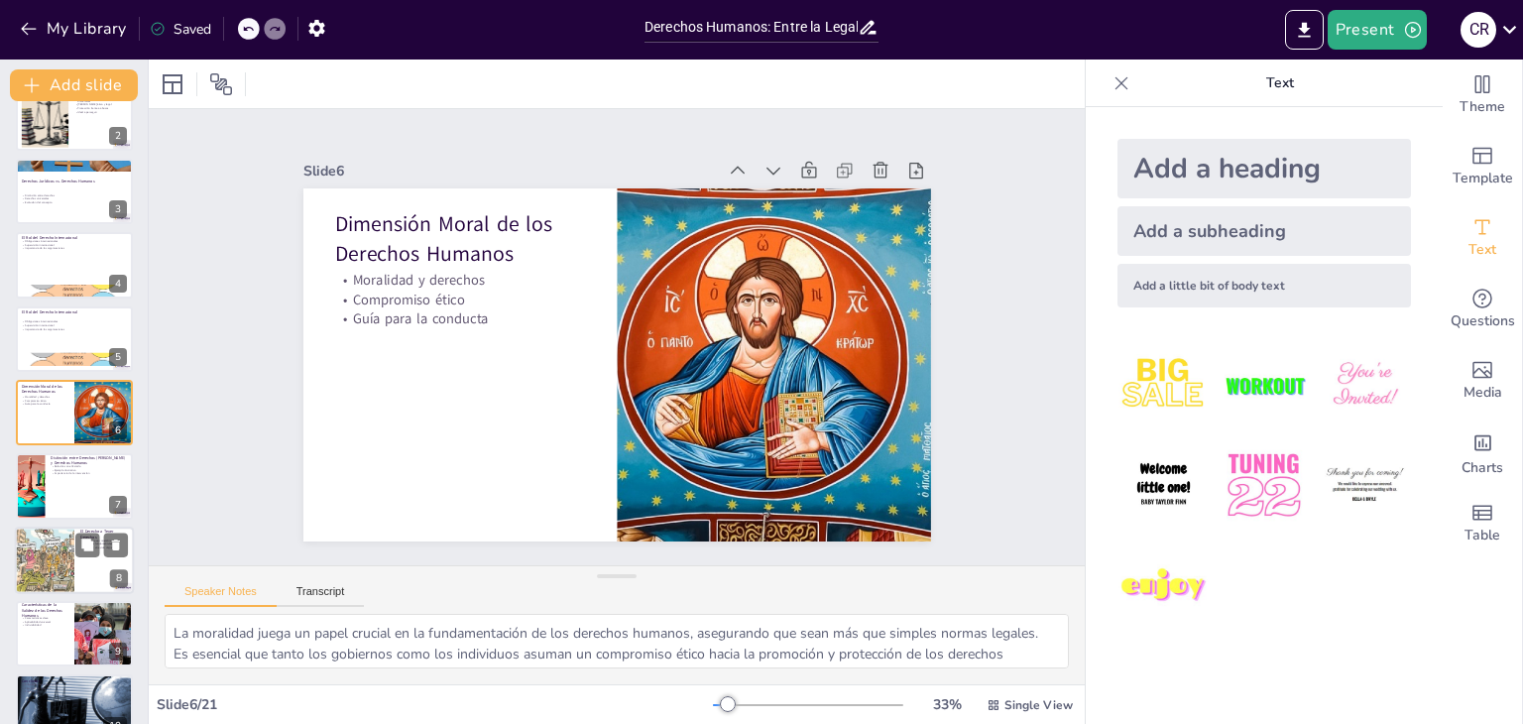
checkbox input "true"
type textarea "La pertenencia a una comunidad política es esencial para que los individuos pue…"
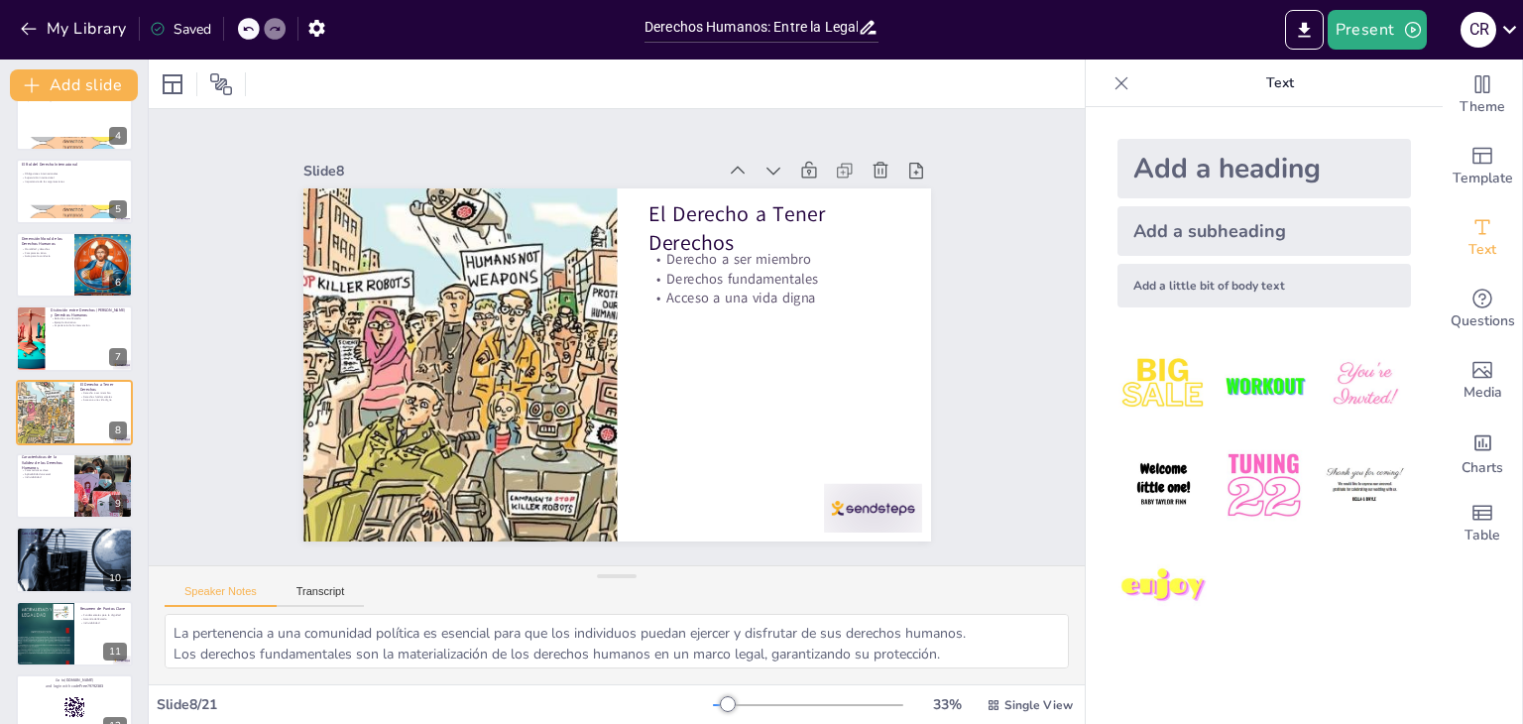
checkbox input "true"
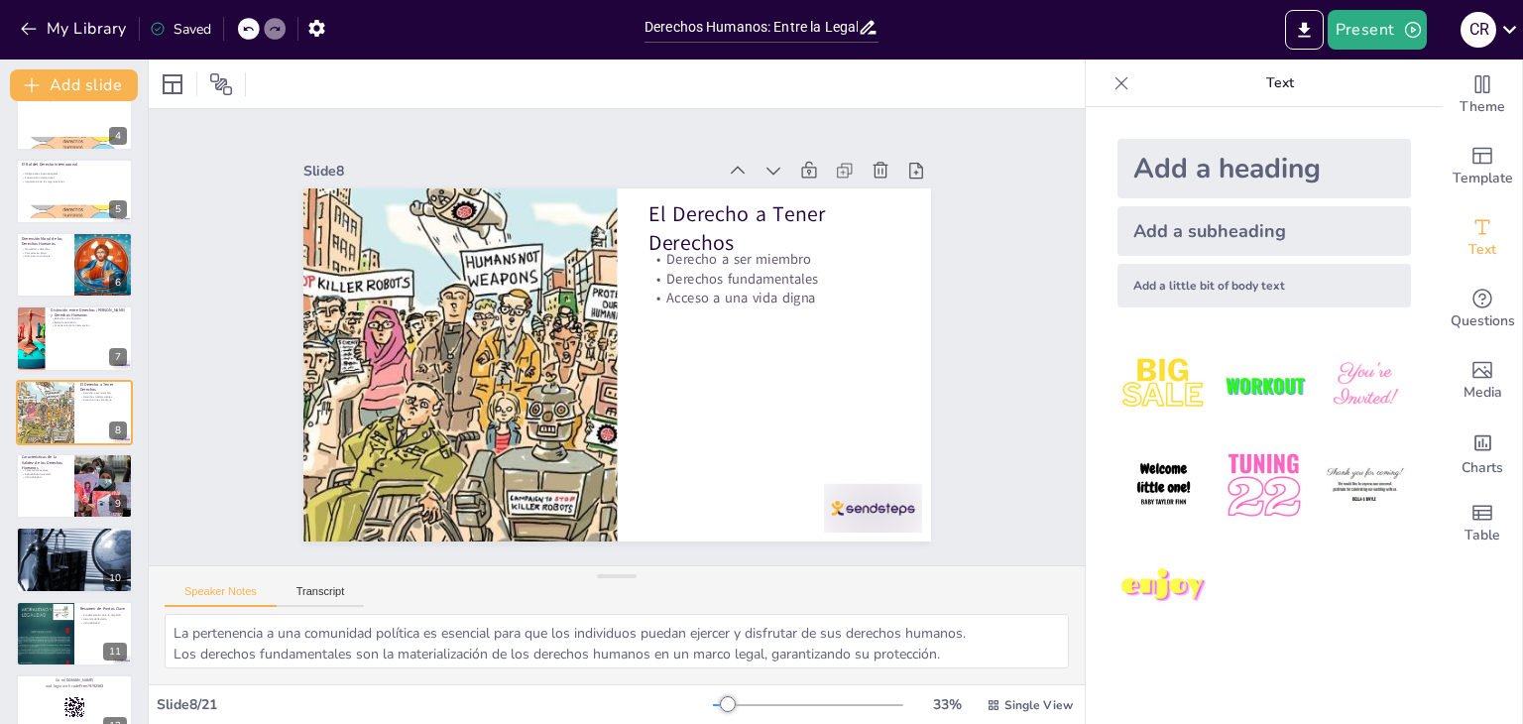
checkbox input "true"
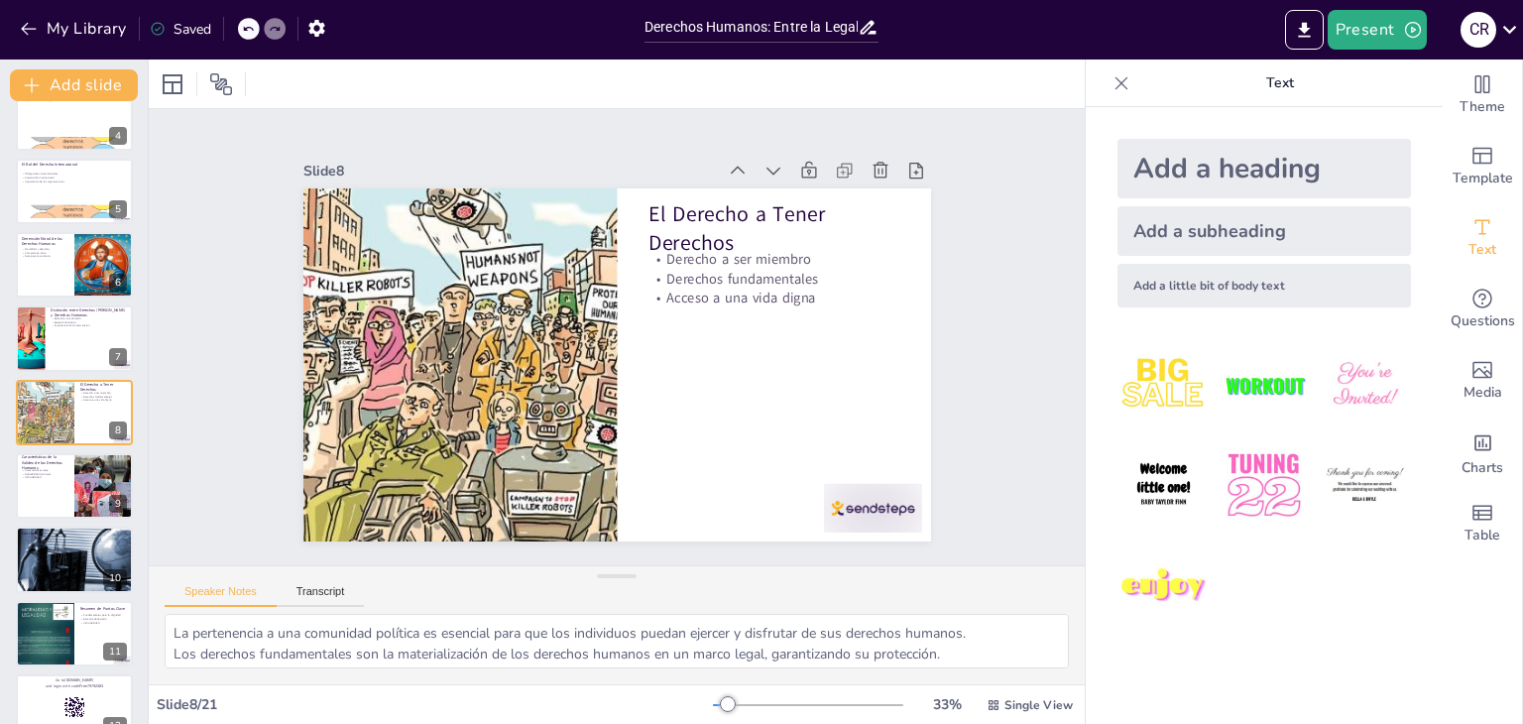
checkbox input "true"
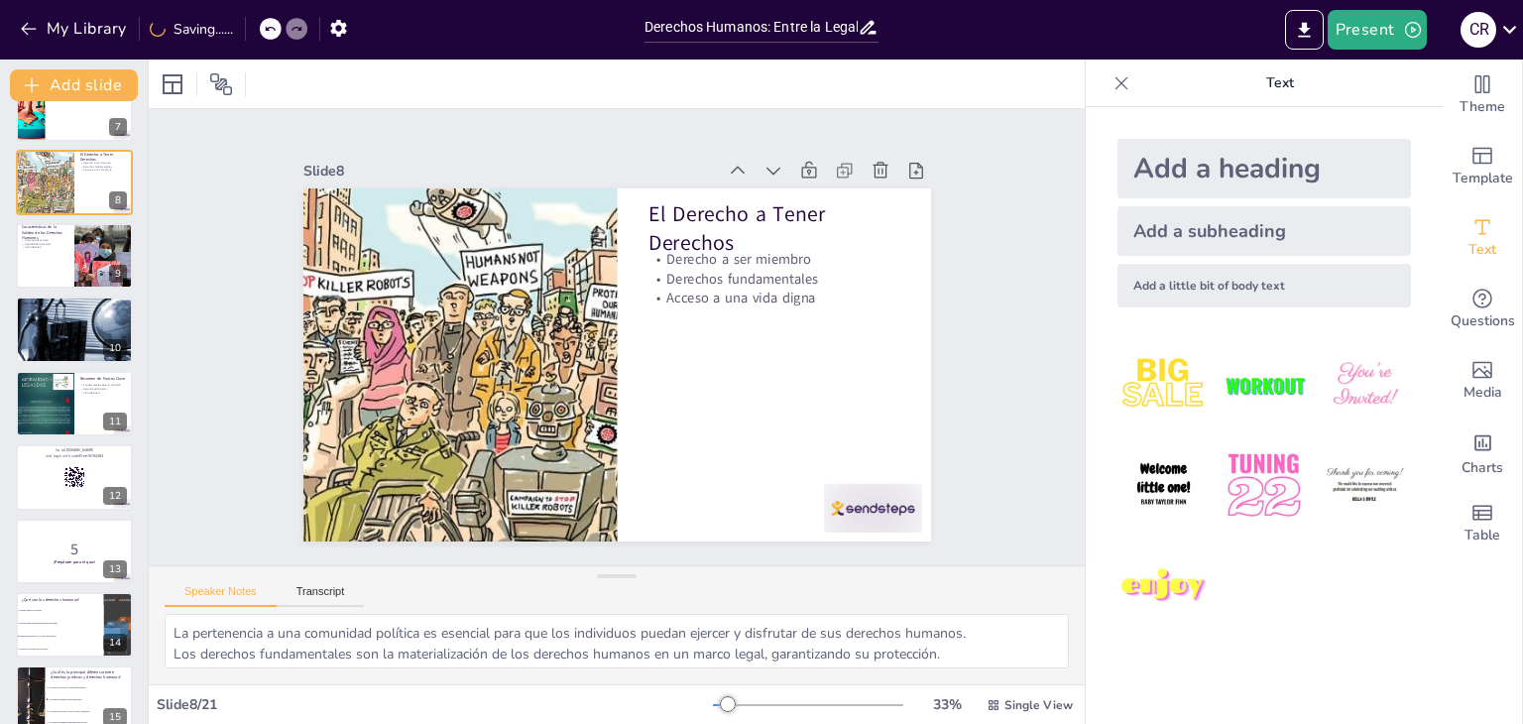
scroll to position [485, 0]
checkbox input "true"
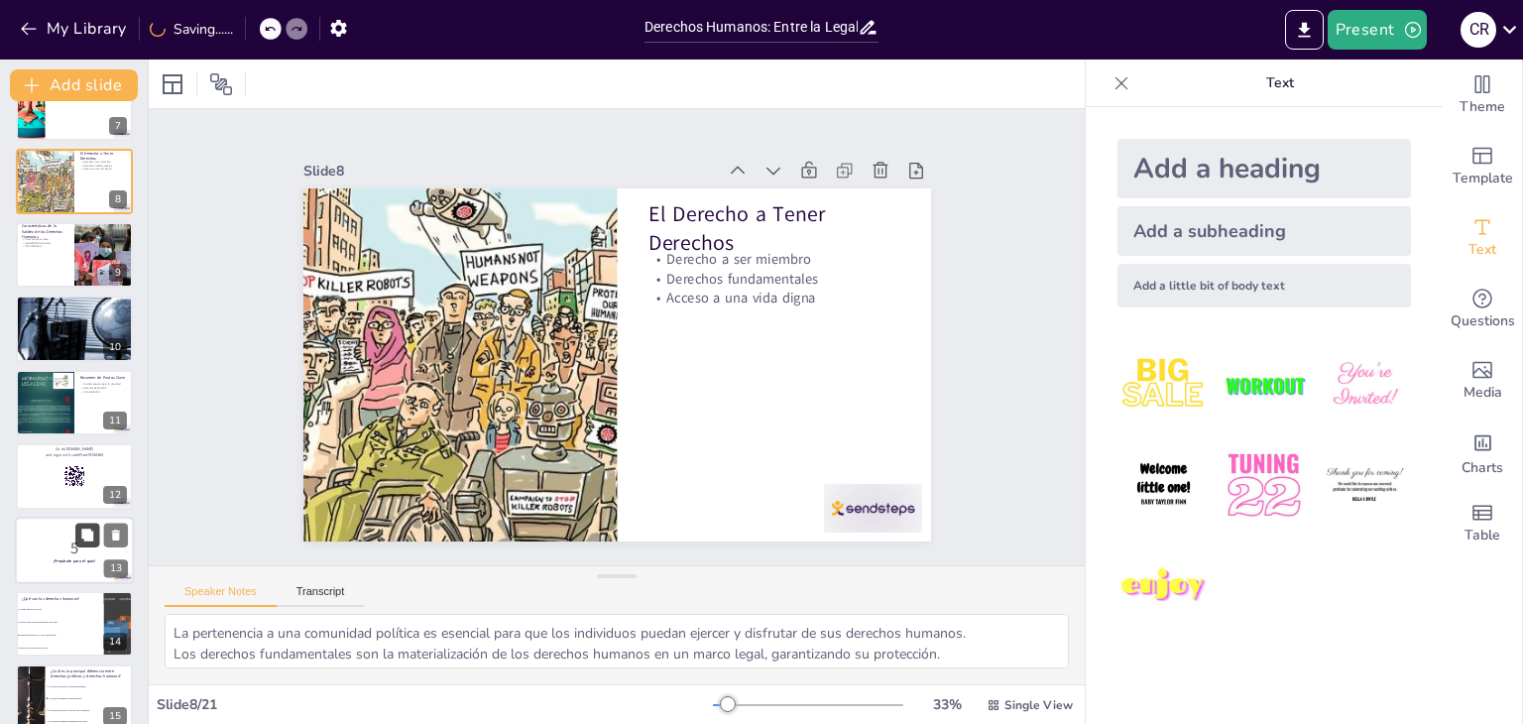
checkbox input "true"
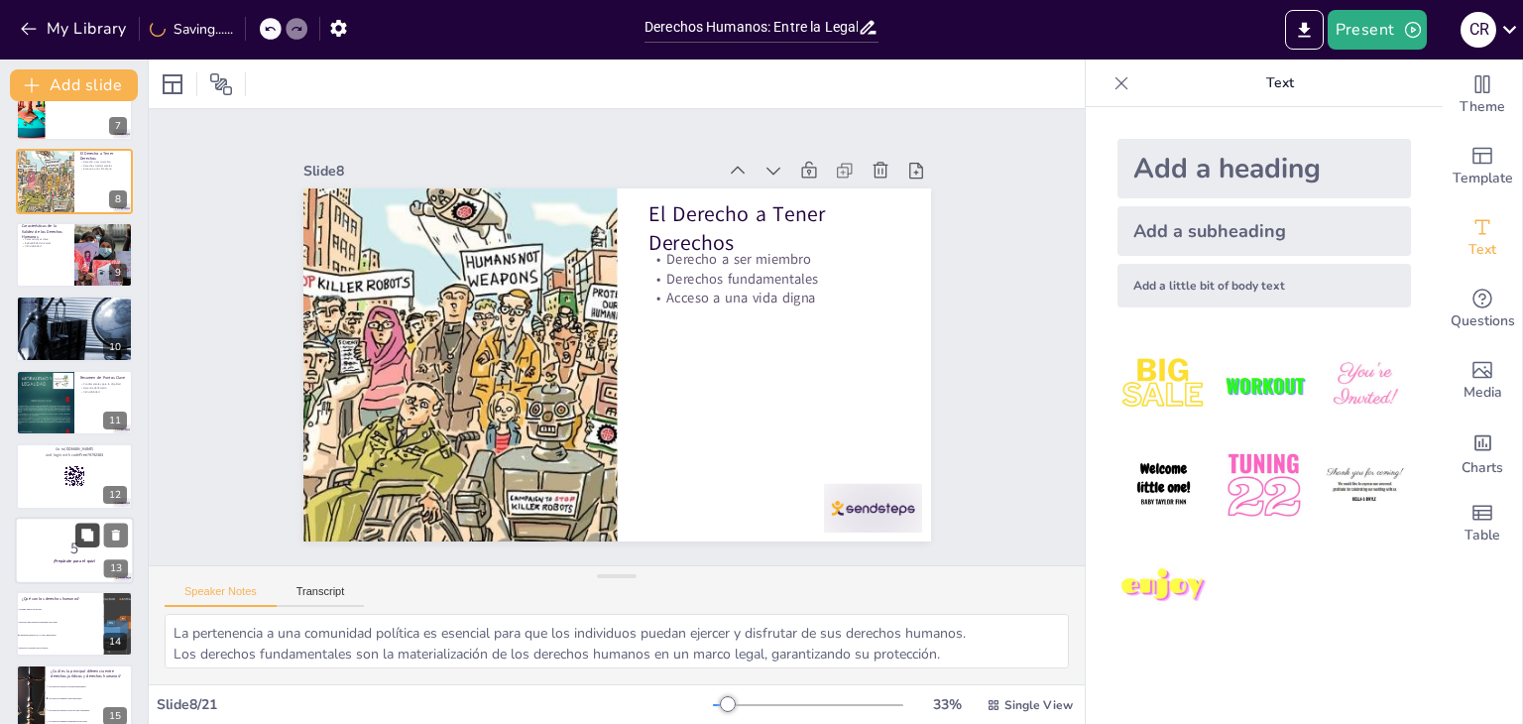
checkbox input "true"
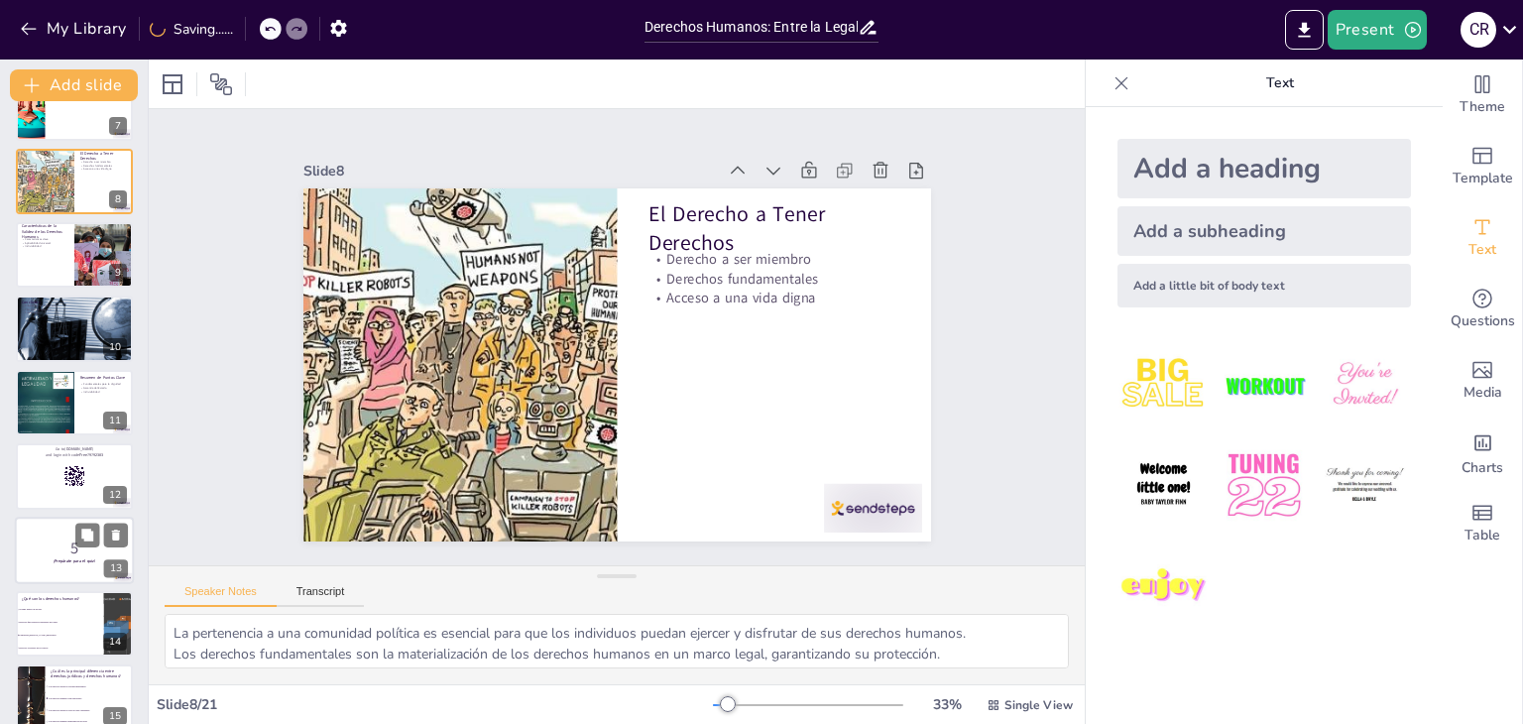
checkbox input "true"
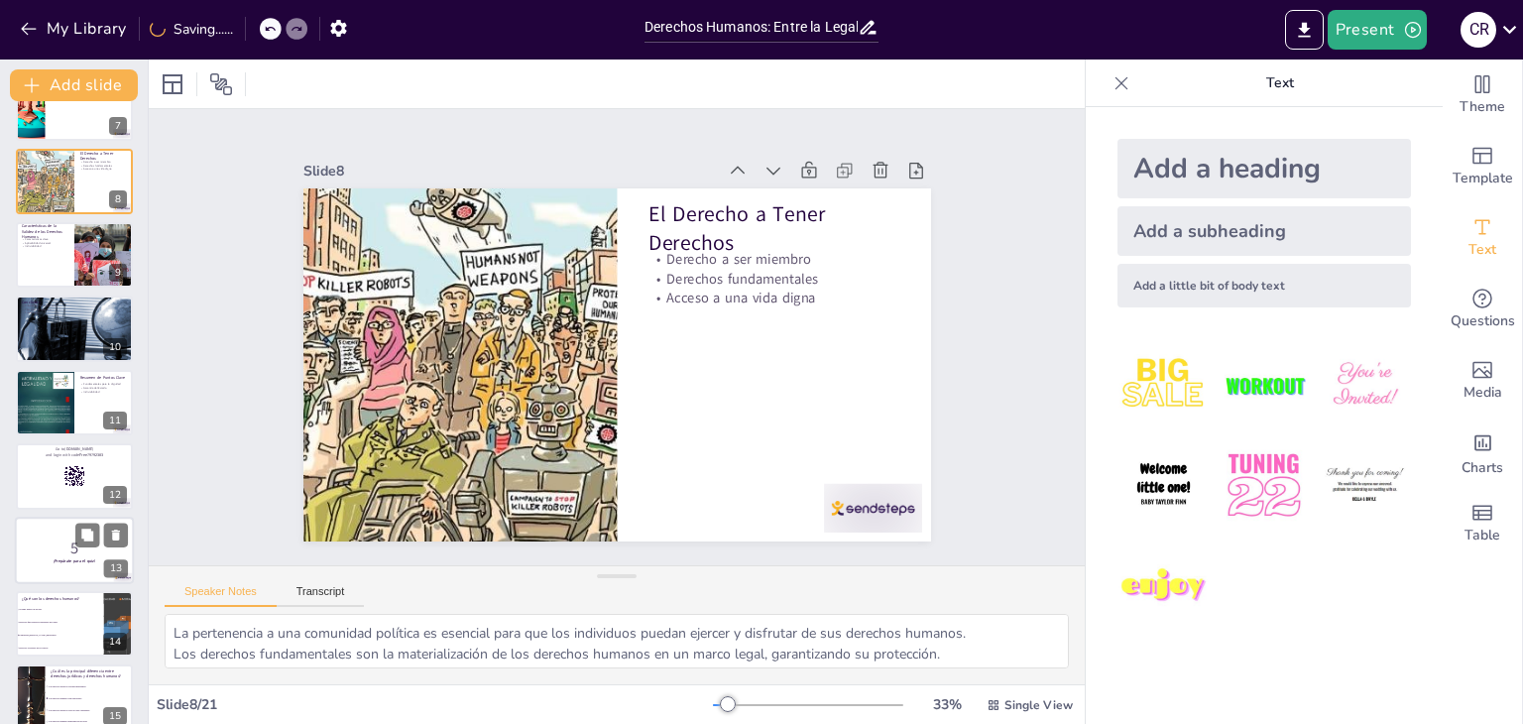
checkbox input "true"
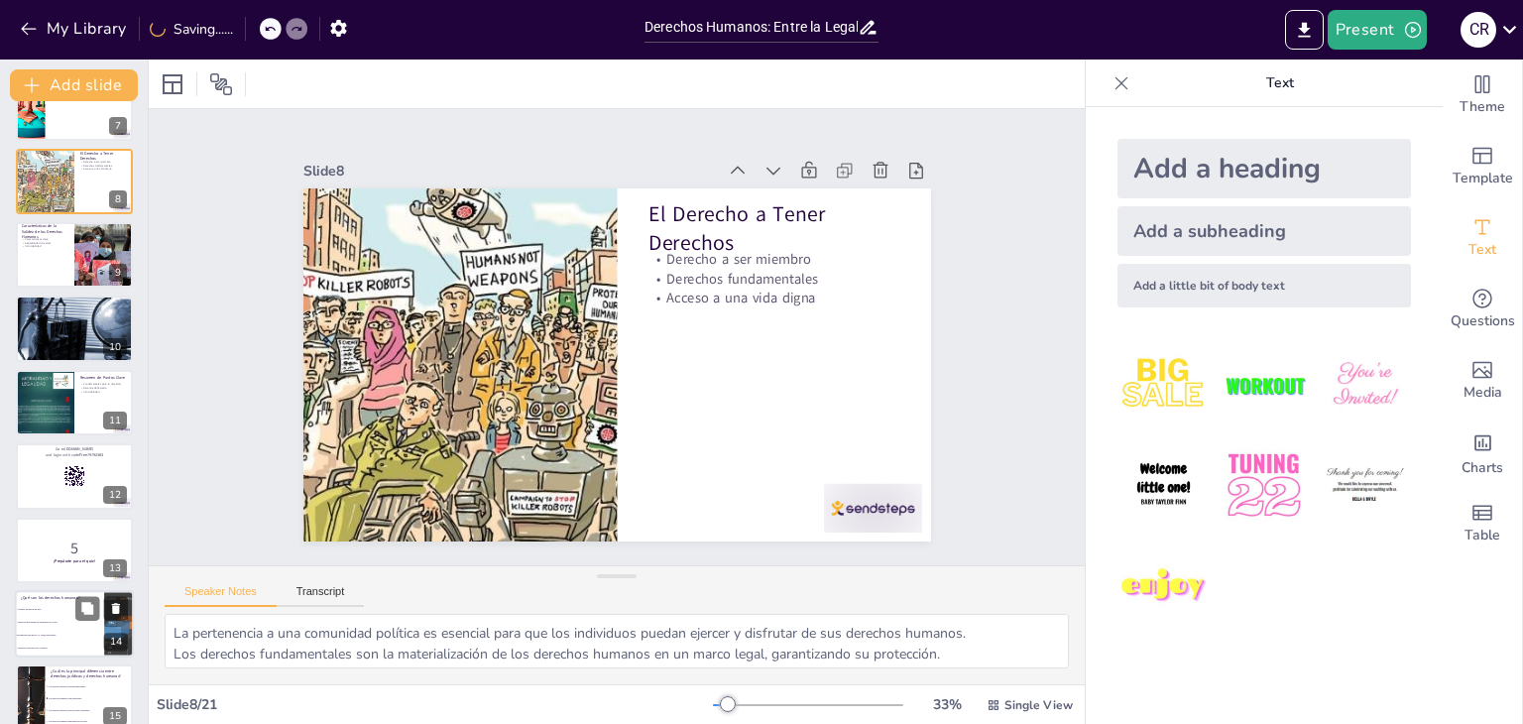
checkbox input "true"
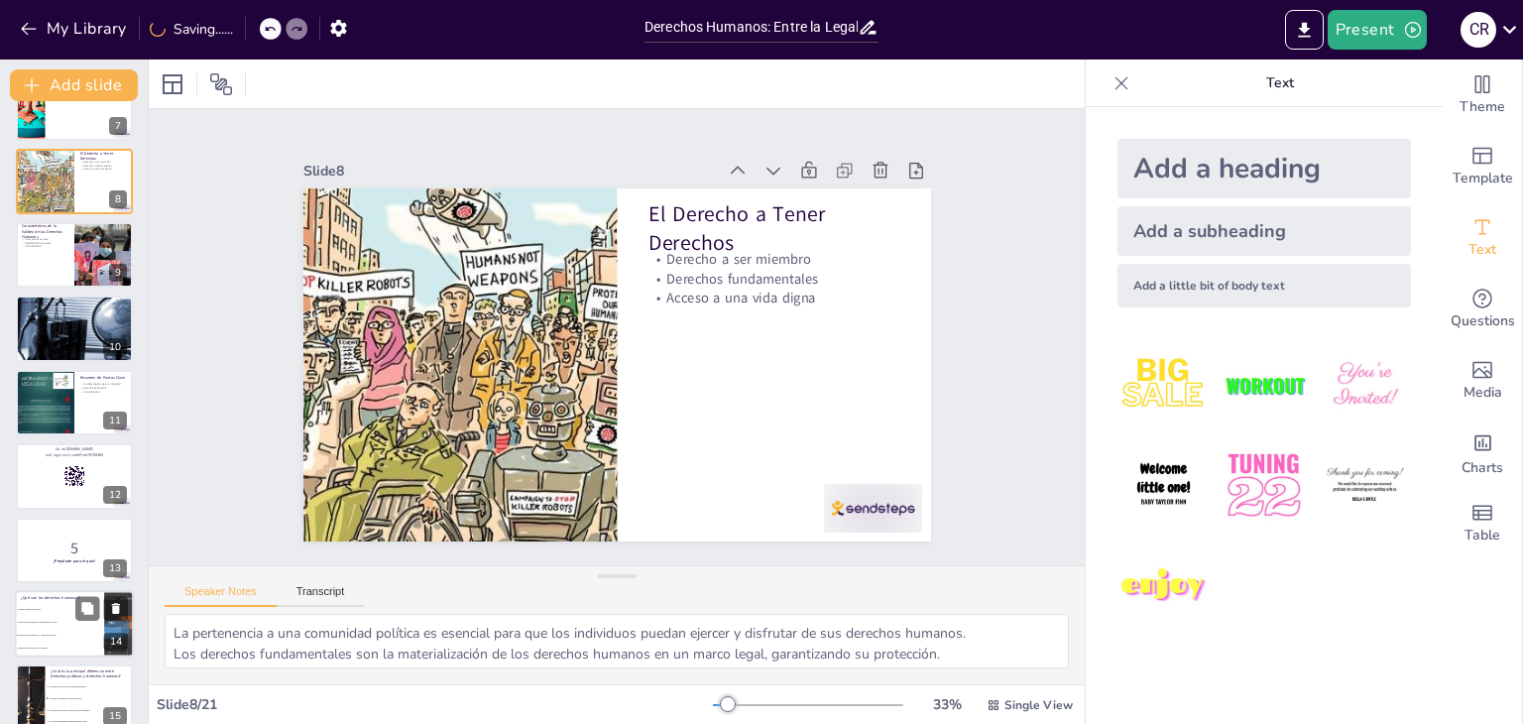
checkbox input "true"
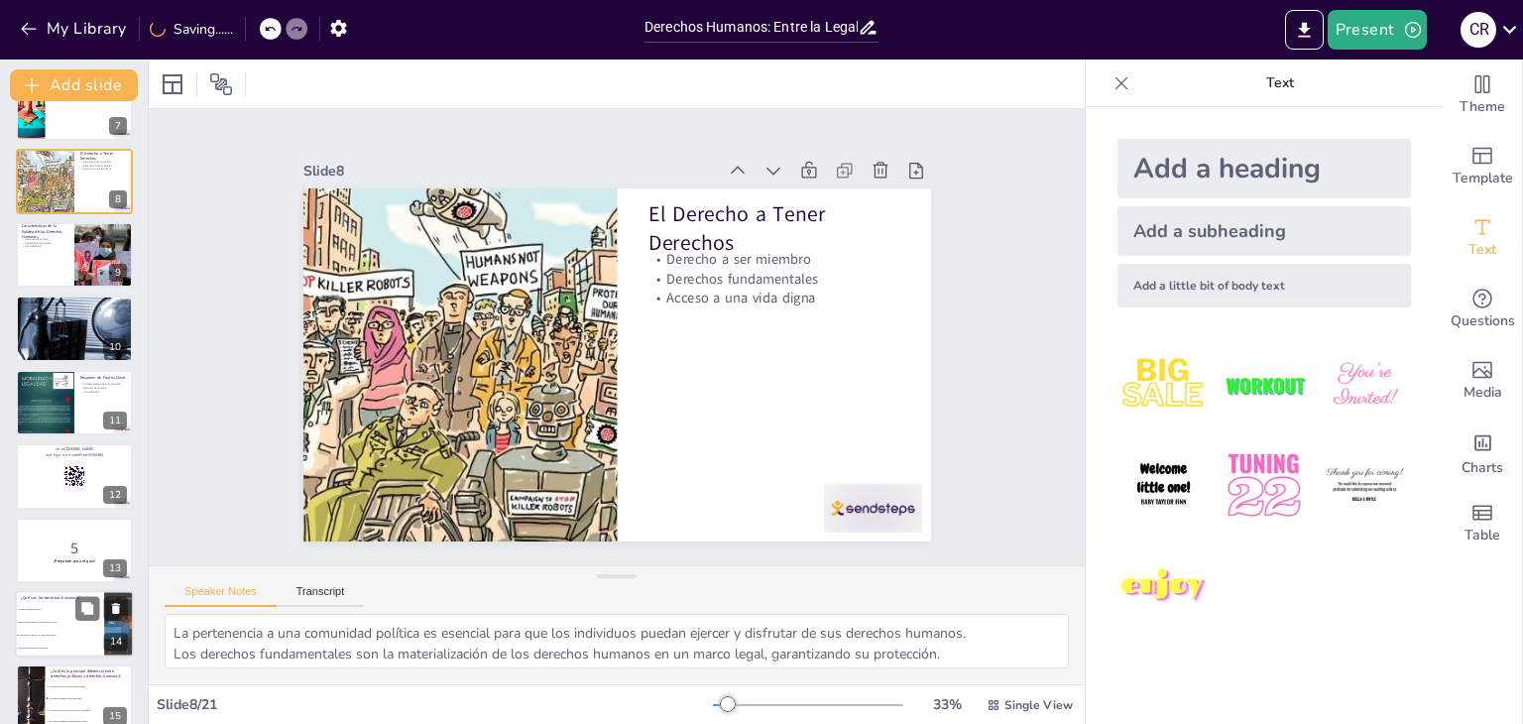
checkbox input "true"
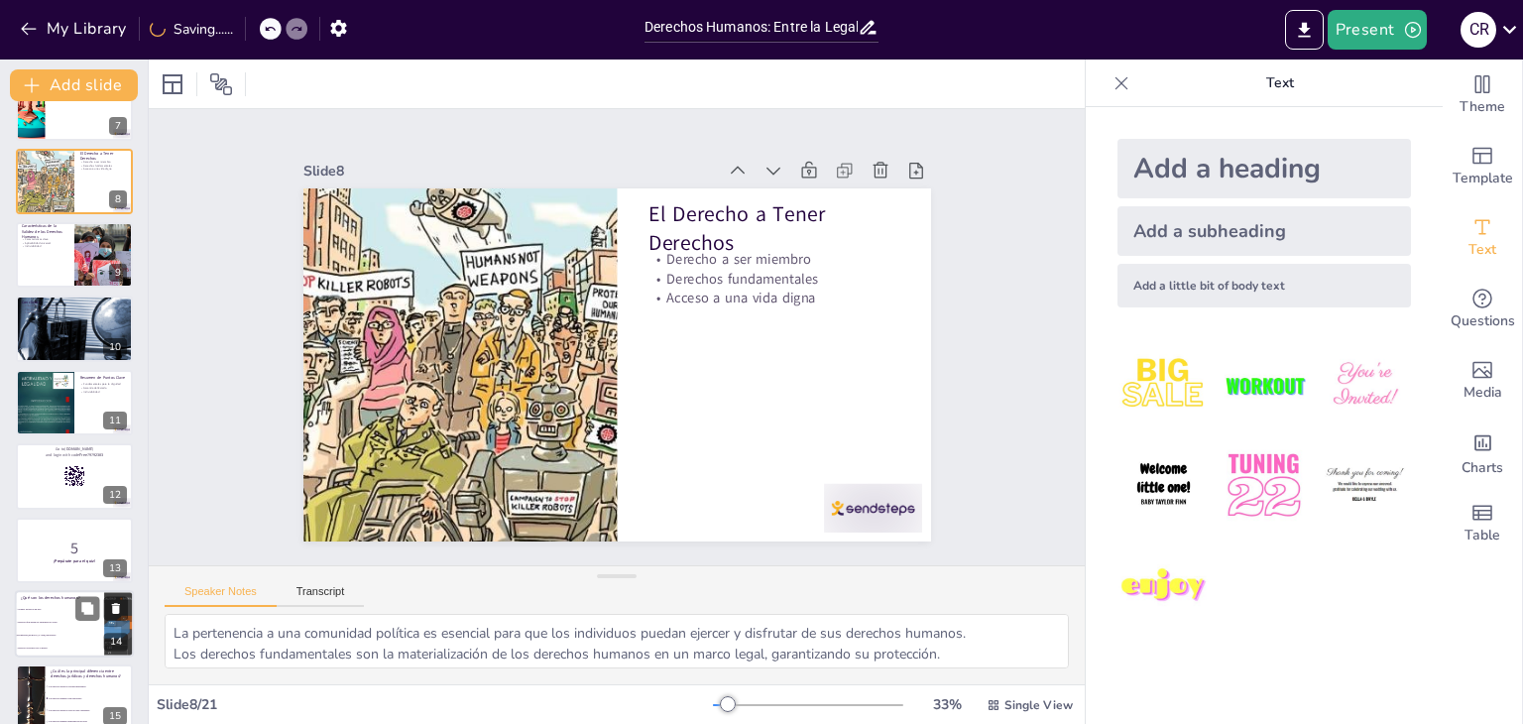
checkbox input "true"
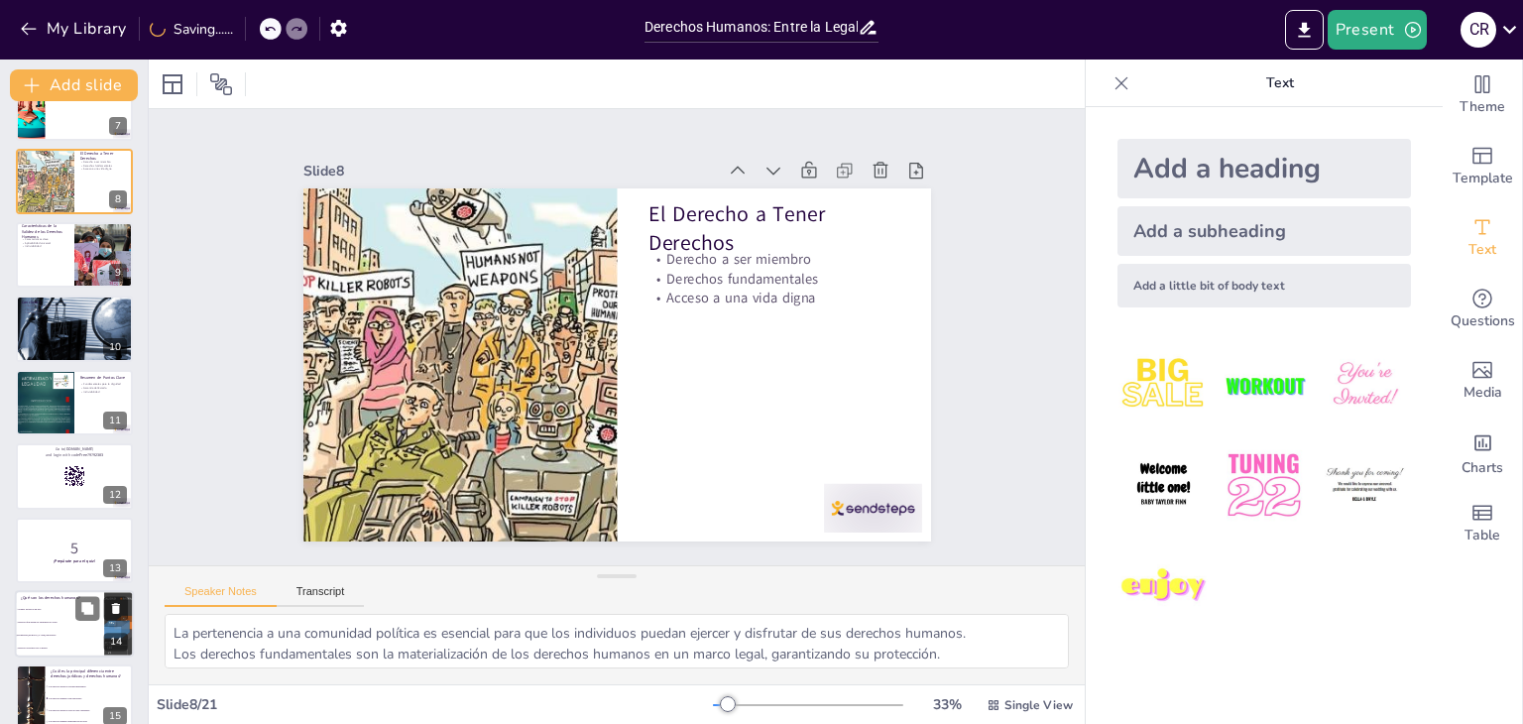
checkbox input "true"
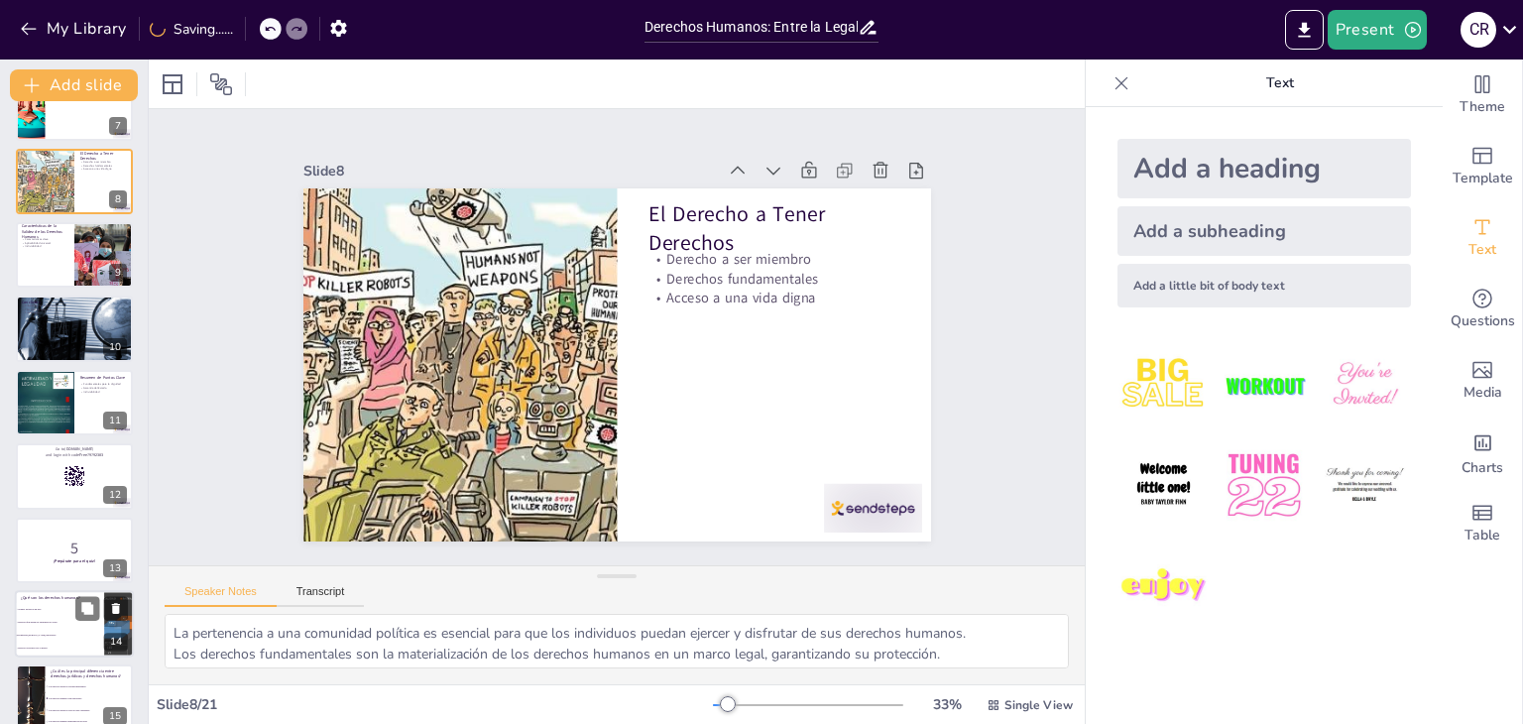
checkbox input "true"
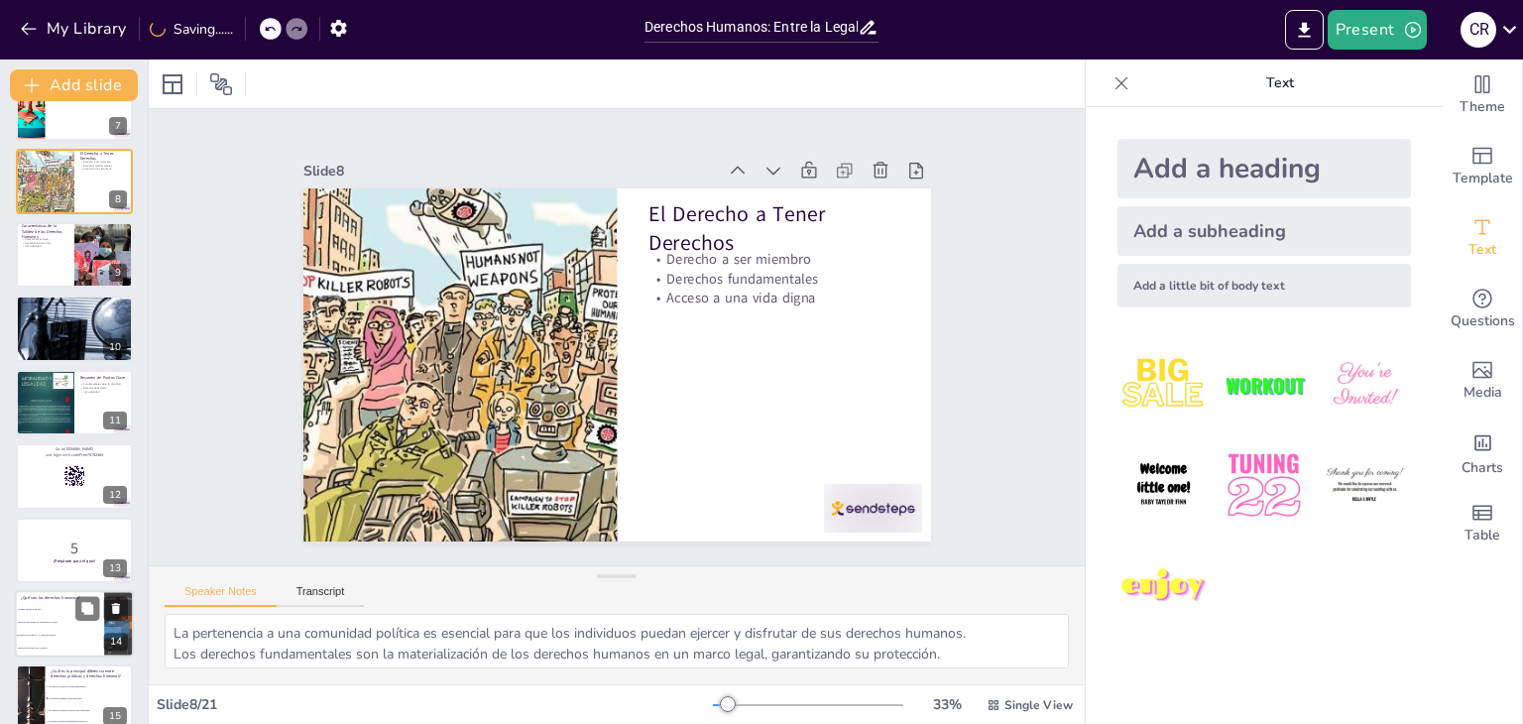
checkbox input "true"
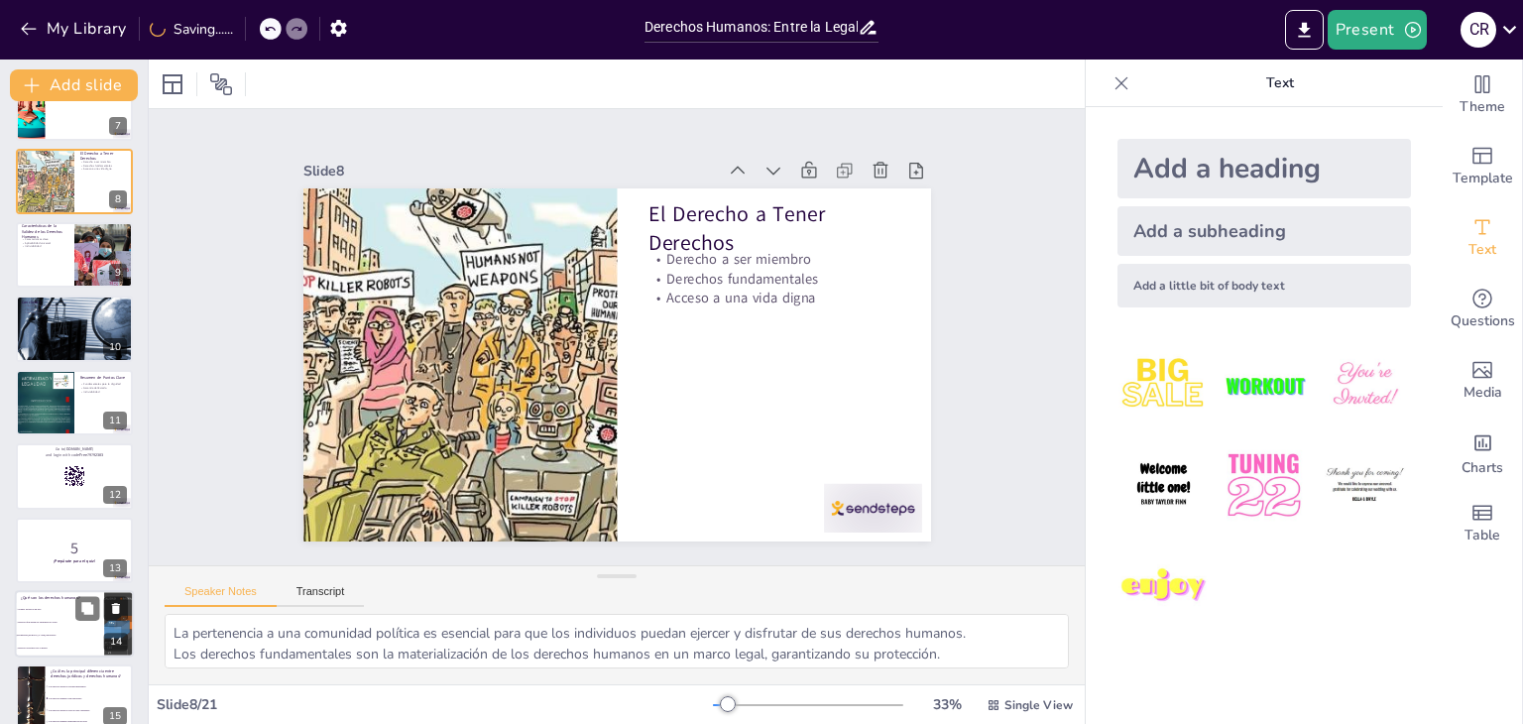
checkbox input "true"
click at [34, 629] on li "Exigencias [PERSON_NAME] universales" at bounding box center [59, 634] width 89 height 13
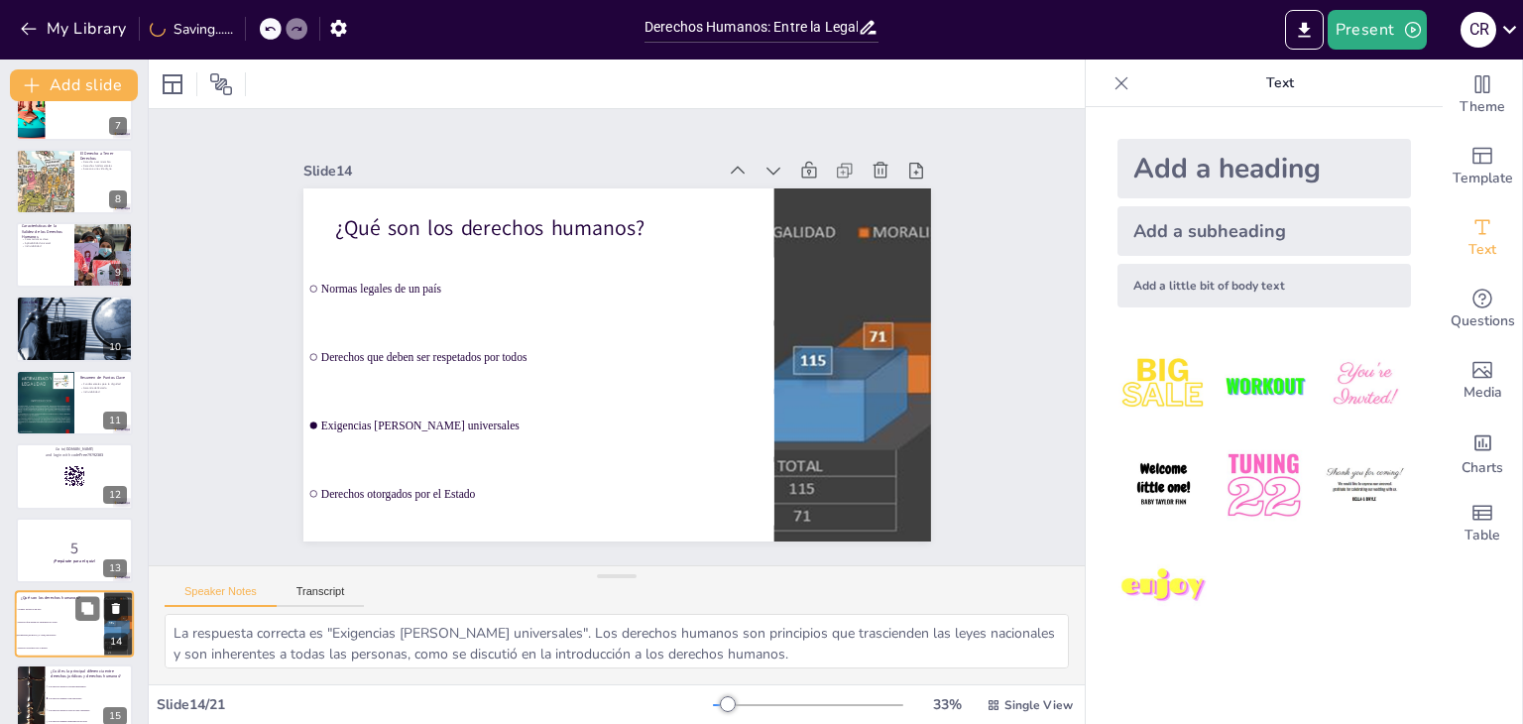
scroll to position [696, 0]
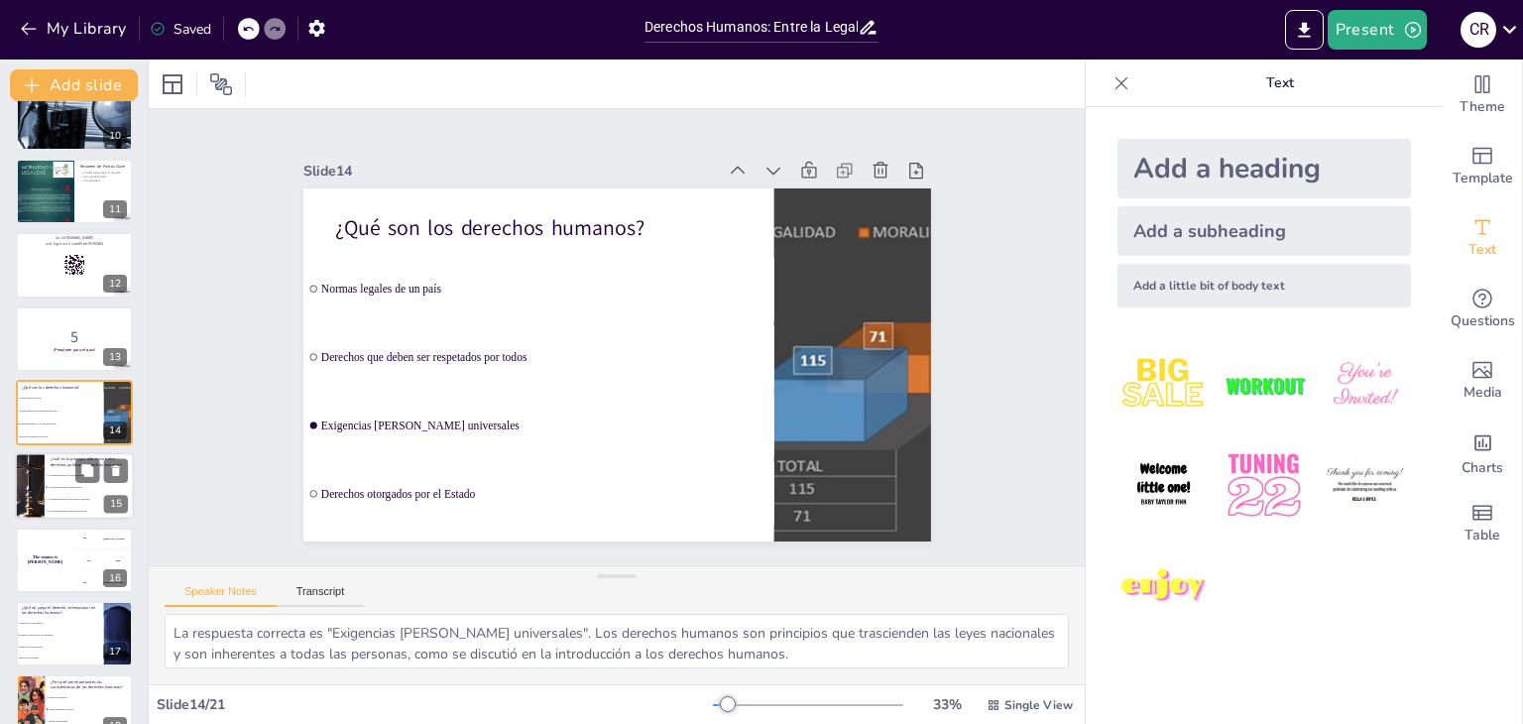
click at [37, 481] on div at bounding box center [29, 486] width 117 height 67
